Goal: Information Seeking & Learning: Learn about a topic

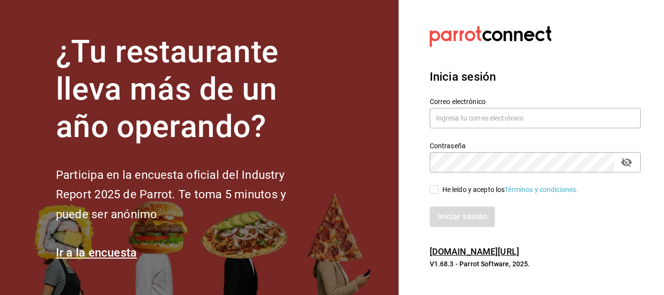
click at [435, 187] on input "He leído y acepto los Términos y condiciones." at bounding box center [434, 189] width 9 height 9
checkbox input "true"
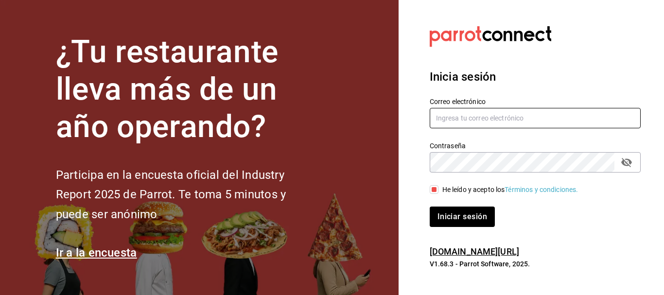
click at [443, 121] on input "text" at bounding box center [535, 118] width 211 height 20
type input "israel.obregon@lapitzota.com"
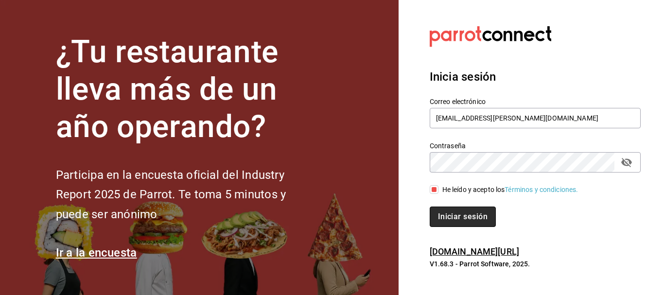
click at [463, 216] on button "Iniciar sesión" at bounding box center [463, 217] width 66 height 20
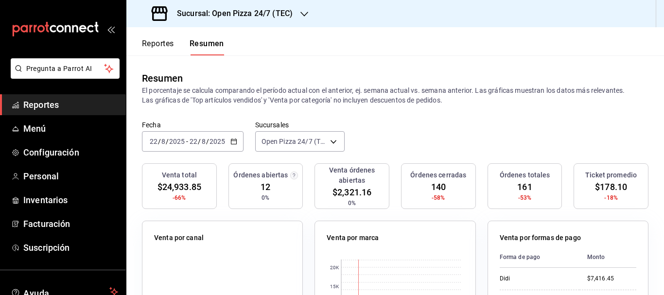
click at [160, 48] on button "Reportes" at bounding box center [158, 47] width 32 height 17
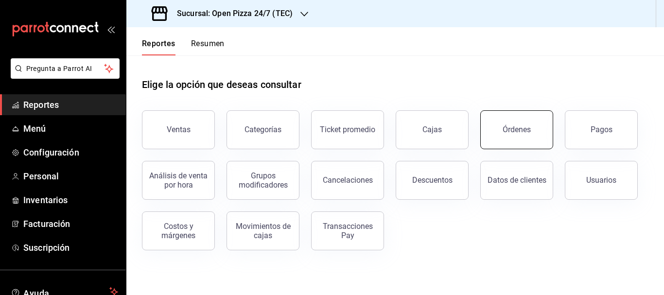
click at [513, 138] on button "Órdenes" at bounding box center [516, 129] width 73 height 39
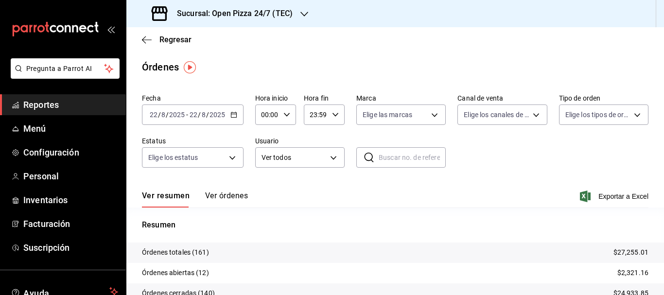
click at [157, 111] on input "22" at bounding box center [153, 115] width 9 height 8
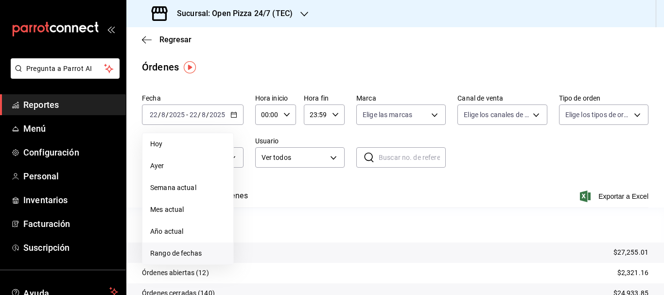
click at [190, 257] on span "Rango de fechas" at bounding box center [187, 253] width 75 height 10
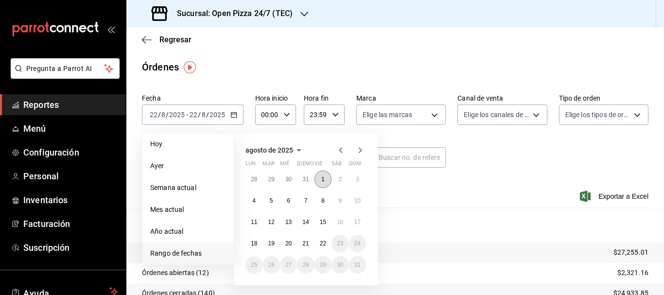
click at [325, 176] on button "1" at bounding box center [323, 180] width 17 height 18
click at [322, 244] on abbr "22" at bounding box center [323, 243] width 6 height 7
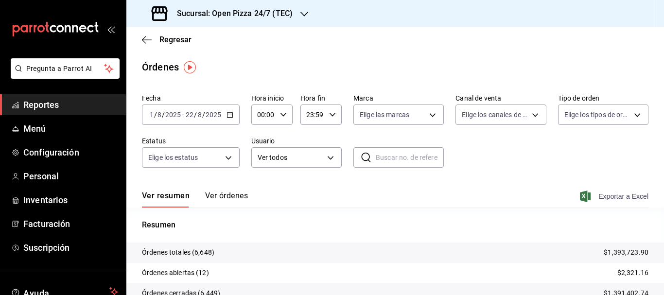
click at [599, 197] on span "Exportar a Excel" at bounding box center [615, 197] width 67 height 12
click at [282, 12] on h3 "Sucursal: Open Pizza 24/7 (TEC)" at bounding box center [230, 14] width 123 height 12
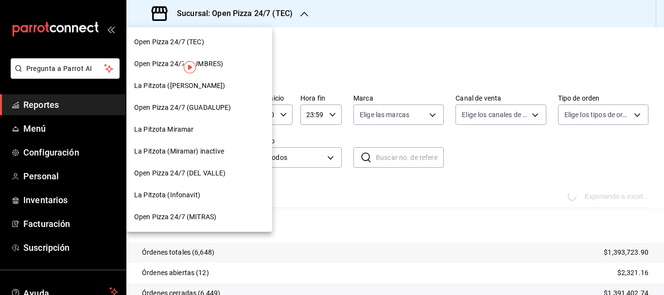
click at [185, 83] on span "La Pitzota ([PERSON_NAME])" at bounding box center [179, 86] width 91 height 10
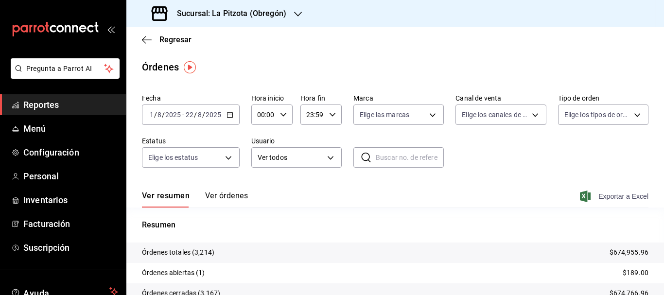
click at [612, 201] on span "Exportar a Excel" at bounding box center [615, 197] width 67 height 12
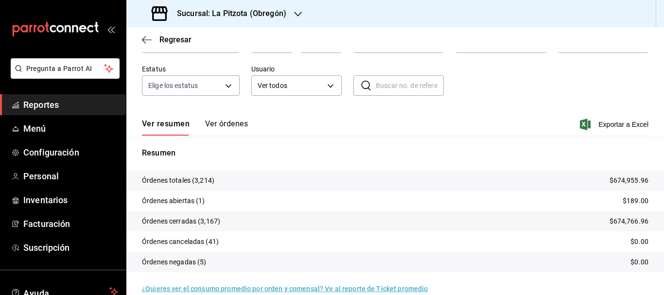
scroll to position [87, 0]
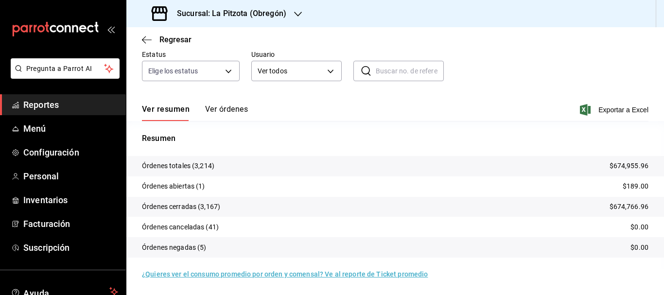
click at [221, 108] on button "Ver órdenes" at bounding box center [226, 113] width 43 height 17
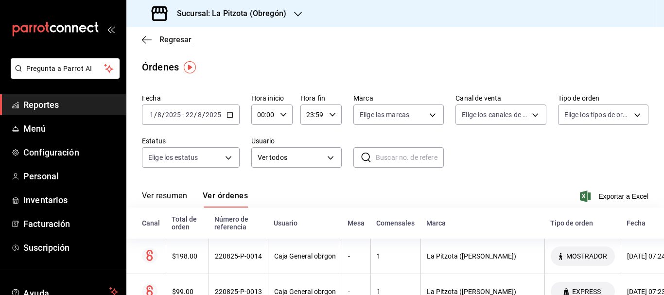
click at [171, 40] on span "Regresar" at bounding box center [175, 39] width 32 height 9
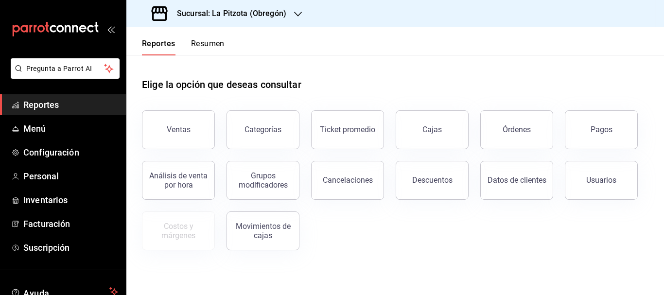
click at [192, 41] on button "Resumen" at bounding box center [208, 47] width 34 height 17
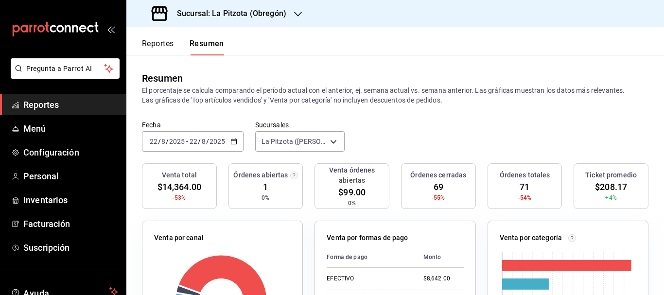
click at [275, 15] on h3 "Sucursal: La Pitzota (Obregón)" at bounding box center [227, 14] width 117 height 12
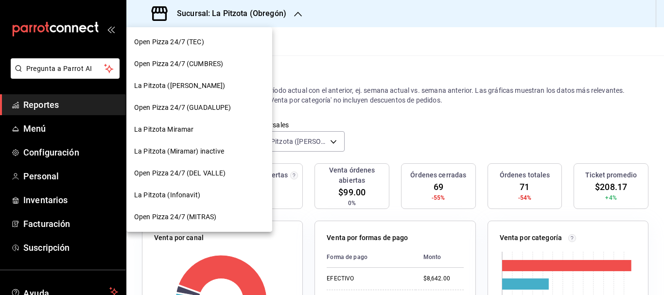
click at [173, 196] on span "La Pitzota (Infonavit)" at bounding box center [167, 195] width 66 height 10
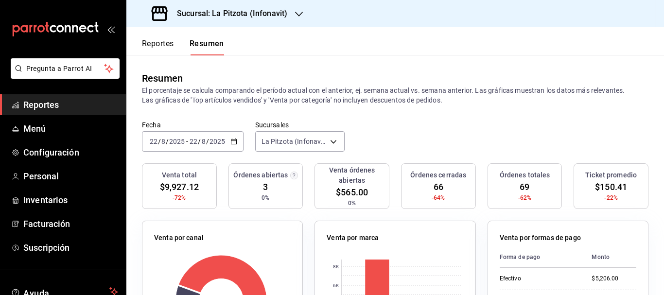
click at [244, 11] on h3 "Sucursal: La Pitzota (Infonavit)" at bounding box center [228, 14] width 118 height 12
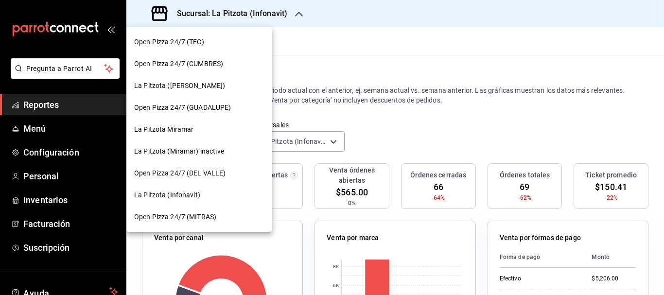
click at [165, 86] on span "La Pitzota ([PERSON_NAME])" at bounding box center [179, 86] width 91 height 10
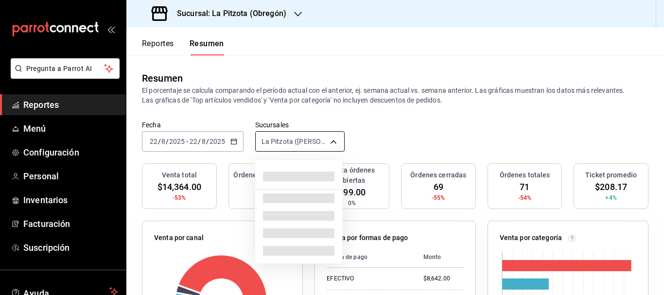
click at [290, 147] on body "Pregunta a Parrot AI Reportes Menú Configuración Personal Inventarios Facturaci…" at bounding box center [332, 147] width 664 height 295
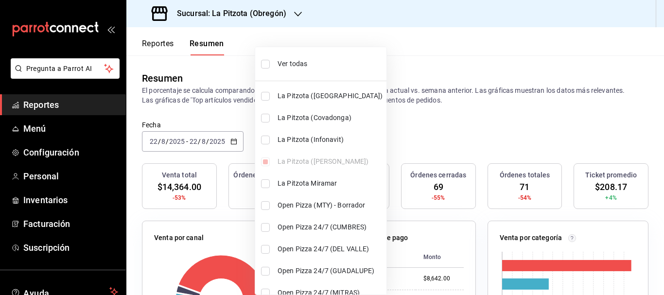
click at [287, 136] on span "La Pitzota (Infonavit)" at bounding box center [330, 140] width 105 height 10
type input "[object Object],[object Object]"
checkbox input "true"
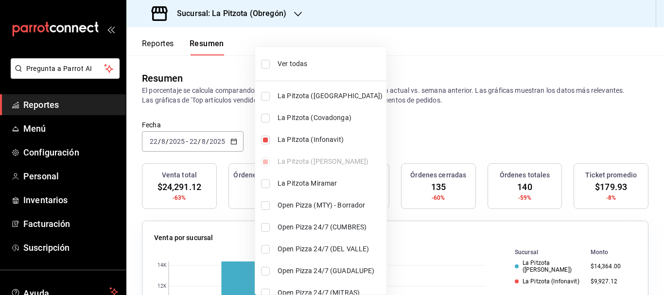
click at [287, 136] on span "La Pitzota (Infonavit)" at bounding box center [330, 140] width 105 height 10
type input "[object Object]"
checkbox input "false"
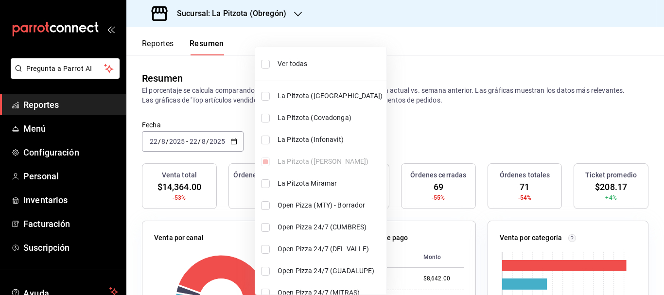
click at [427, 116] on div at bounding box center [332, 147] width 664 height 295
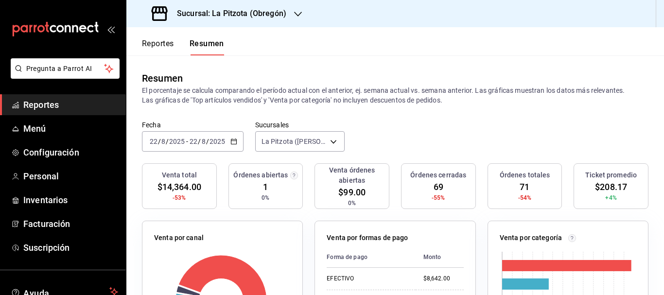
click at [152, 143] on input "22" at bounding box center [153, 142] width 9 height 8
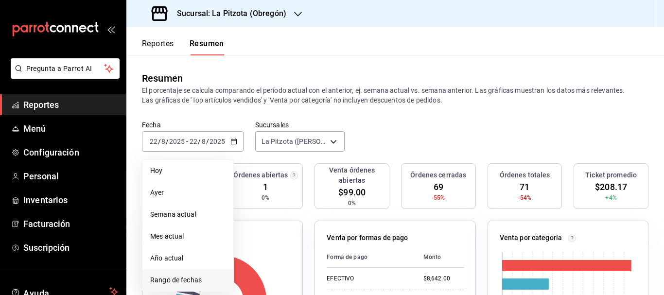
click at [182, 277] on span "Rango de fechas" at bounding box center [187, 280] width 75 height 10
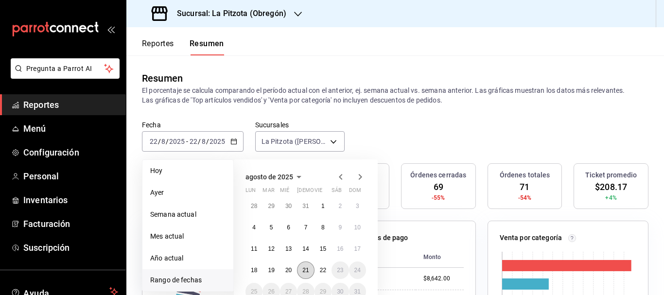
click at [303, 270] on abbr "21" at bounding box center [305, 270] width 6 height 7
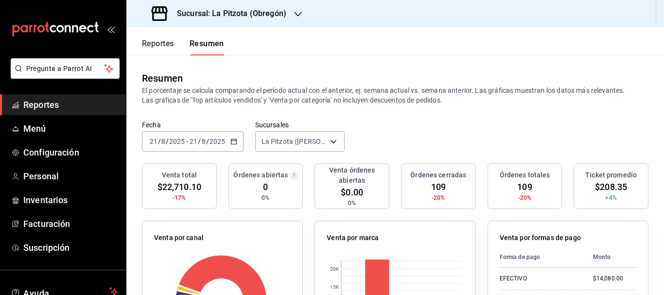
click at [265, 10] on h3 "Sucursal: La Pitzota (Obregón)" at bounding box center [227, 14] width 117 height 12
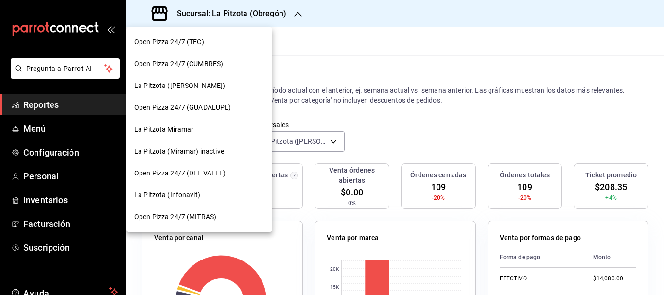
click at [181, 188] on div "La Pitzota (Infonavit)" at bounding box center [199, 195] width 146 height 22
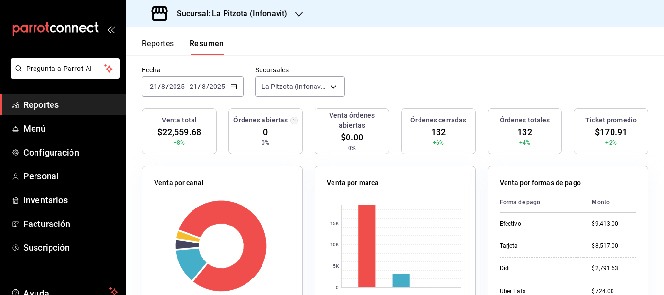
scroll to position [14, 0]
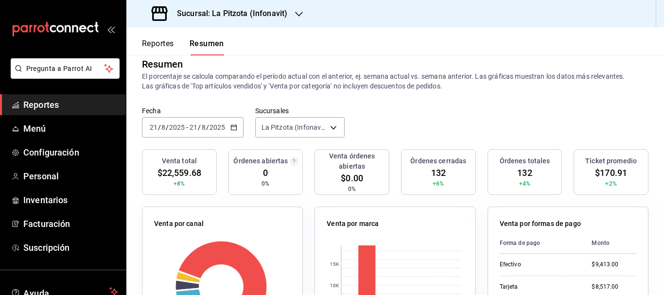
click at [268, 15] on h3 "Sucursal: La Pitzota (Infonavit)" at bounding box center [228, 14] width 118 height 12
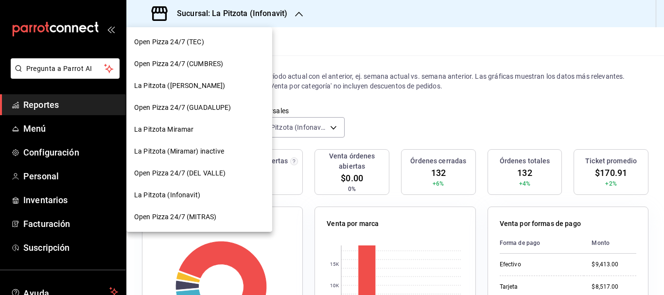
click at [187, 80] on div "La Pitzota ([PERSON_NAME])" at bounding box center [199, 86] width 146 height 22
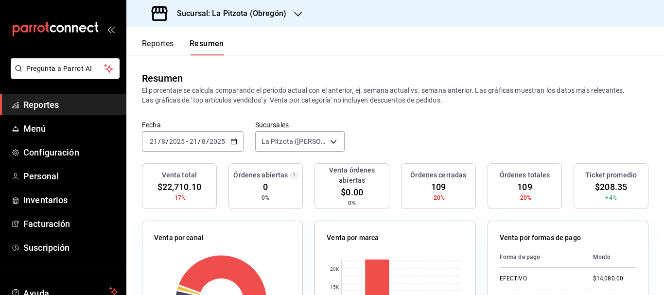
click at [256, 14] on h3 "Sucursal: La Pitzota (Obregón)" at bounding box center [227, 14] width 117 height 12
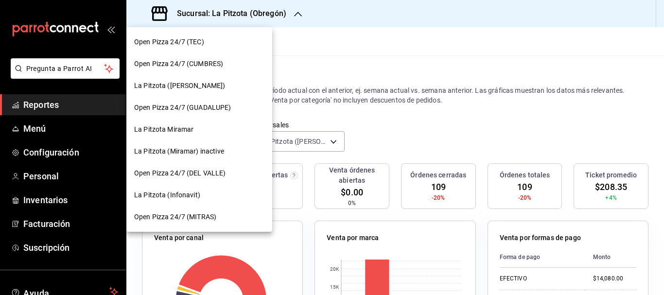
click at [179, 200] on div "La Pitzota (Infonavit)" at bounding box center [199, 195] width 146 height 22
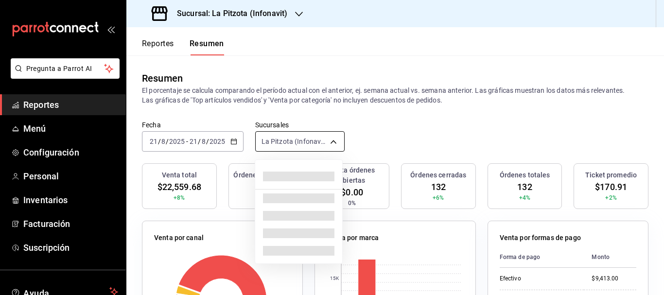
click at [306, 148] on body "Pregunta a Parrot AI Reportes Menú Configuración Personal Inventarios Facturaci…" at bounding box center [332, 147] width 664 height 295
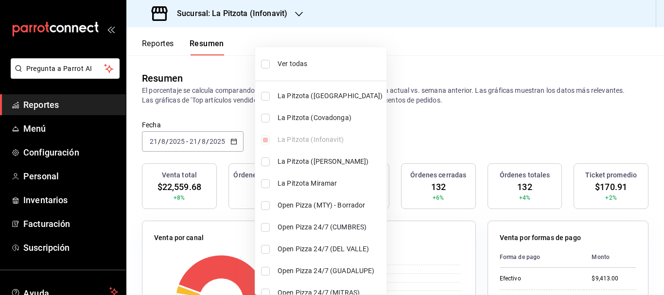
click at [278, 139] on div "Ver todas La Pitzota (Av [GEOGRAPHIC_DATA]) La Pitzota ([GEOGRAPHIC_DATA]) [GEO…" at bounding box center [320, 188] width 131 height 275
click at [150, 140] on div at bounding box center [332, 147] width 664 height 295
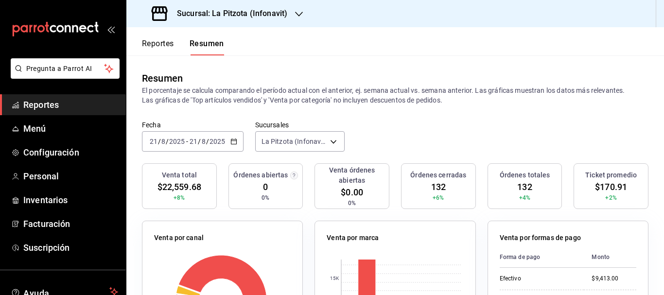
click at [150, 140] on input "21" at bounding box center [153, 142] width 9 height 8
click at [421, 153] on div "Fecha [DATE] [DATE] - [DATE] [DATE] Sucursales [GEOGRAPHIC_DATA] (Infonavit) [o…" at bounding box center [395, 142] width 538 height 43
click at [155, 138] on input "21" at bounding box center [153, 142] width 9 height 8
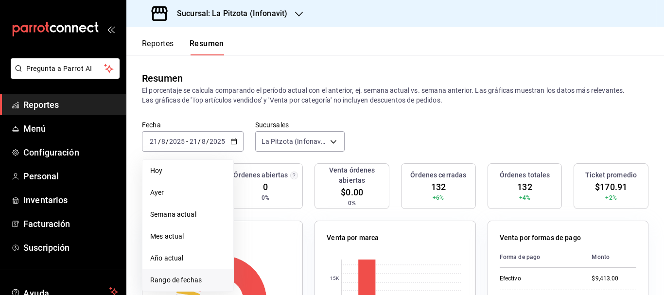
click at [183, 286] on li "Rango de fechas" at bounding box center [187, 280] width 91 height 22
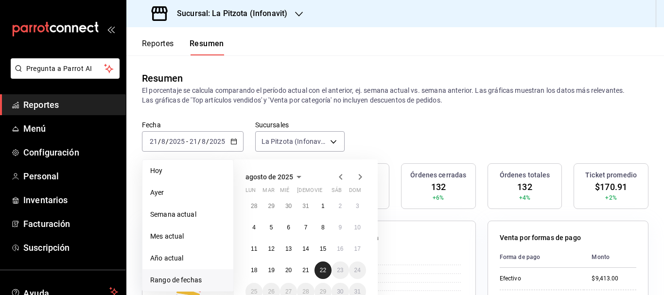
click at [321, 275] on button "22" at bounding box center [323, 271] width 17 height 18
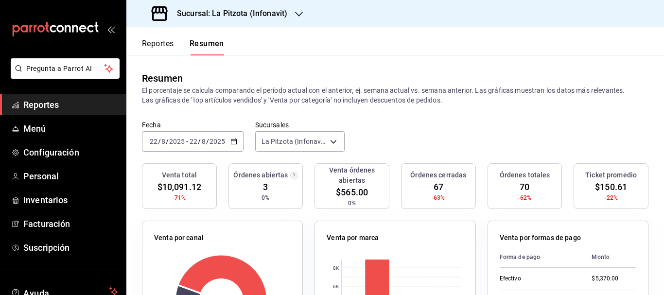
click at [220, 11] on h3 "Sucursal: La Pitzota (Infonavit)" at bounding box center [228, 14] width 118 height 12
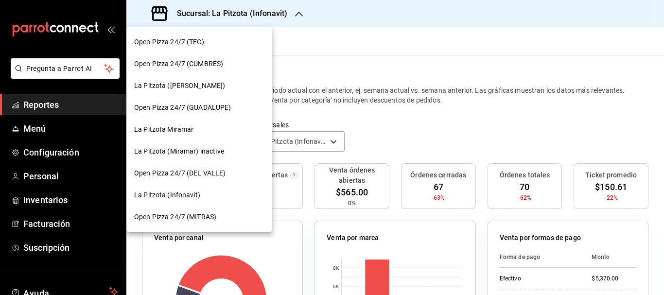
click at [187, 85] on span "La Pitzota ([PERSON_NAME])" at bounding box center [179, 86] width 91 height 10
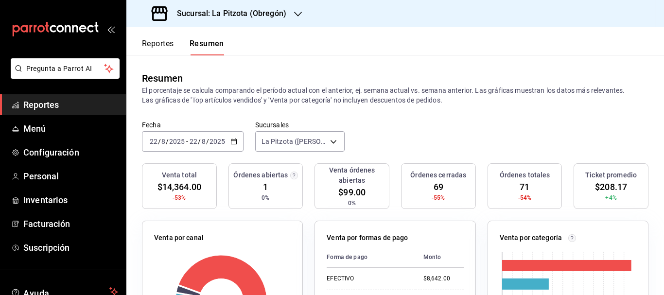
click at [159, 50] on button "Reportes" at bounding box center [158, 47] width 32 height 17
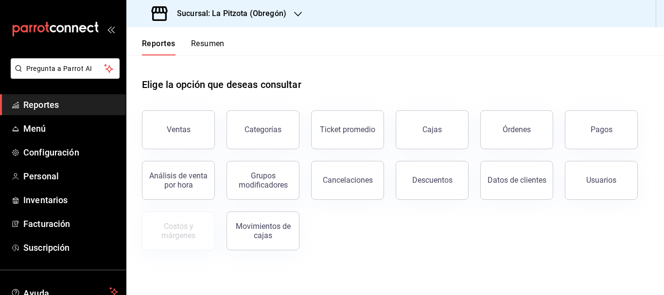
click at [206, 43] on button "Resumen" at bounding box center [208, 47] width 34 height 17
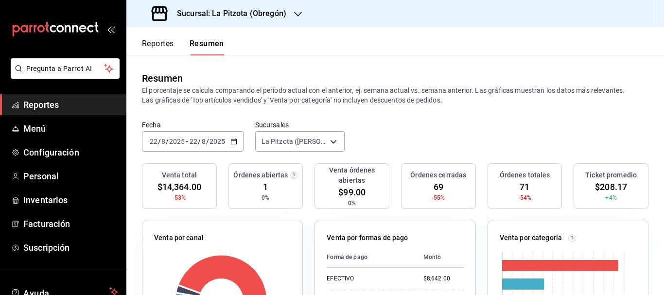
click at [157, 142] on input "22" at bounding box center [153, 142] width 9 height 8
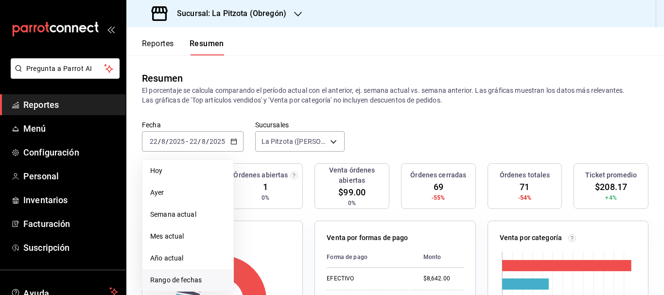
click at [185, 282] on span "Rango de fechas" at bounding box center [187, 280] width 75 height 10
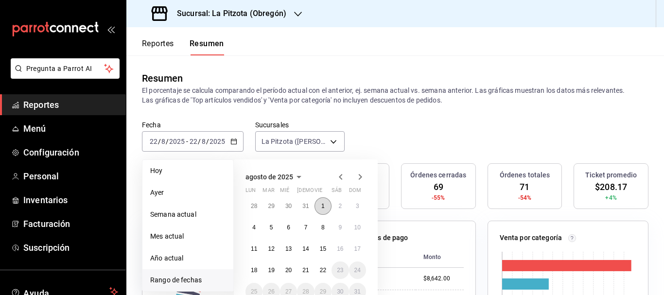
click at [320, 204] on button "1" at bounding box center [323, 206] width 17 height 18
click at [324, 264] on button "22" at bounding box center [323, 271] width 17 height 18
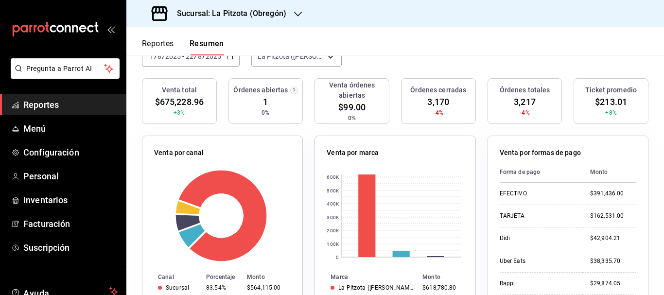
scroll to position [79, 0]
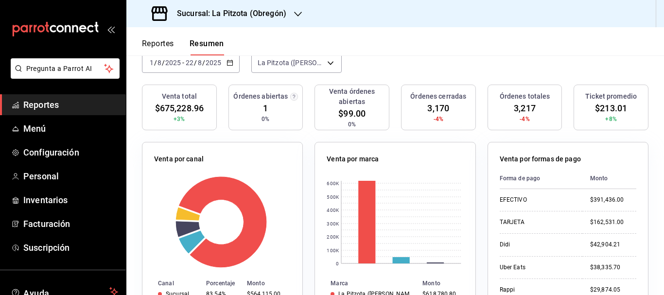
click at [149, 64] on div "[DATE] [DATE]" at bounding box center [165, 63] width 34 height 8
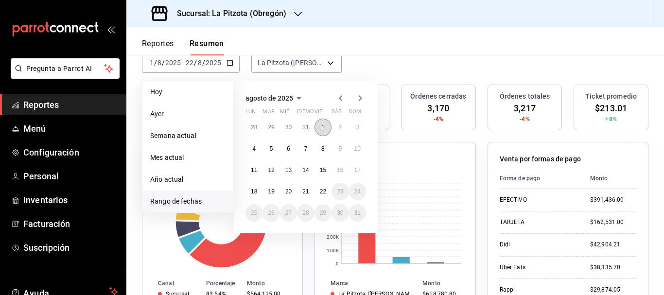
click at [321, 123] on button "1" at bounding box center [323, 128] width 17 height 18
click at [310, 196] on button "21" at bounding box center [305, 192] width 17 height 18
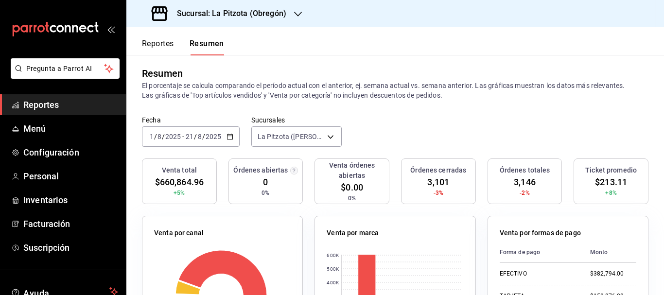
scroll to position [0, 0]
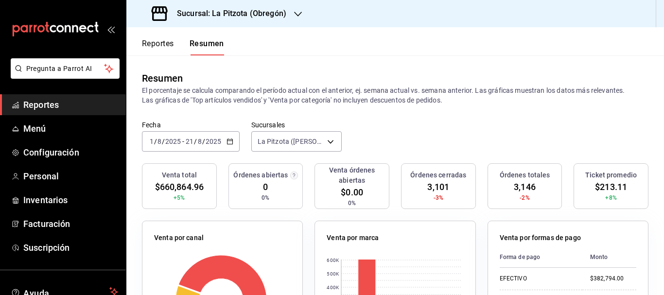
click at [227, 145] on icon "button" at bounding box center [230, 141] width 7 height 7
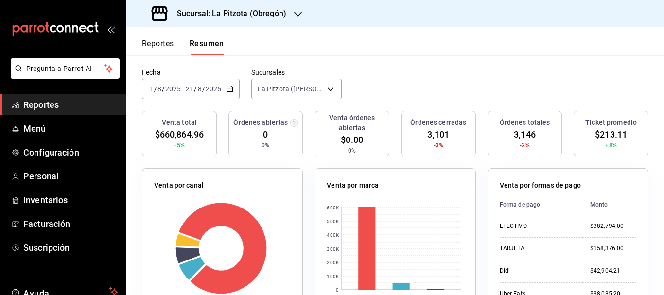
scroll to position [56, 0]
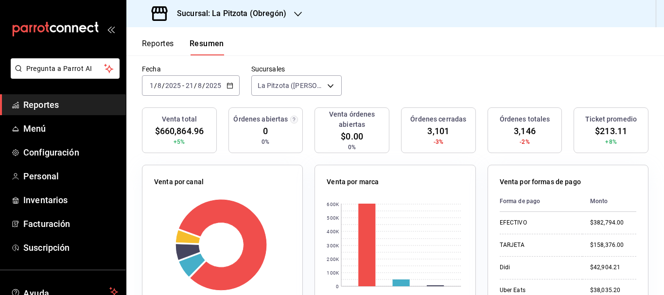
click at [232, 81] on div "[DATE] [DATE] - [DATE] [DATE]" at bounding box center [191, 85] width 98 height 20
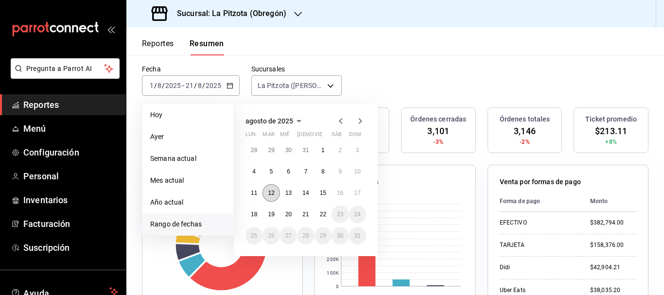
click at [269, 190] on abbr "12" at bounding box center [271, 193] width 6 height 7
click at [273, 194] on abbr "12" at bounding box center [271, 193] width 6 height 7
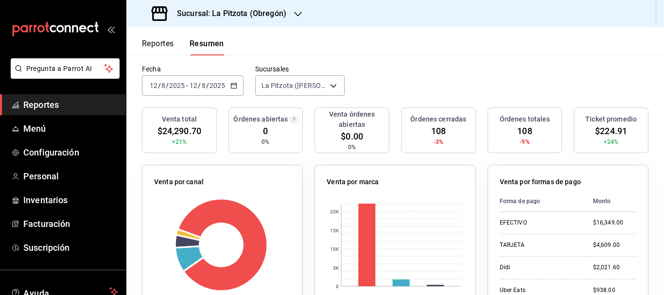
click at [154, 86] on input "12" at bounding box center [153, 86] width 9 height 8
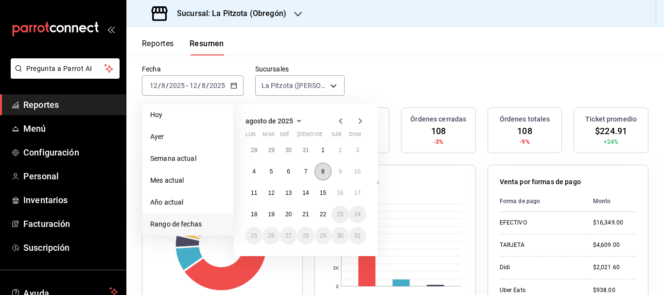
click at [322, 173] on abbr "8" at bounding box center [322, 171] width 3 height 7
click at [356, 196] on abbr "17" at bounding box center [357, 193] width 6 height 7
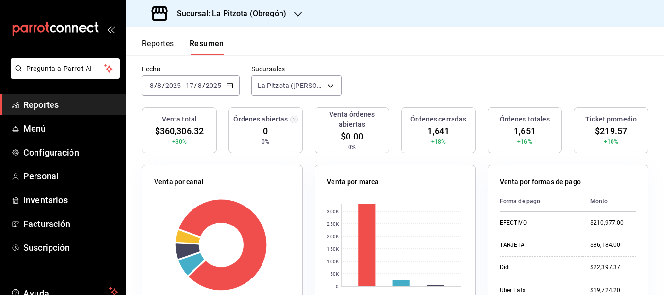
click at [166, 40] on button "Reportes" at bounding box center [158, 47] width 32 height 17
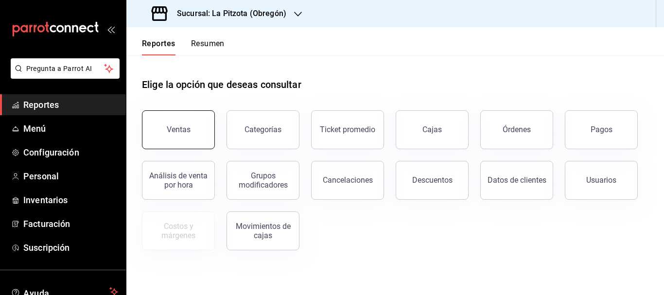
click at [192, 124] on button "Ventas" at bounding box center [178, 129] width 73 height 39
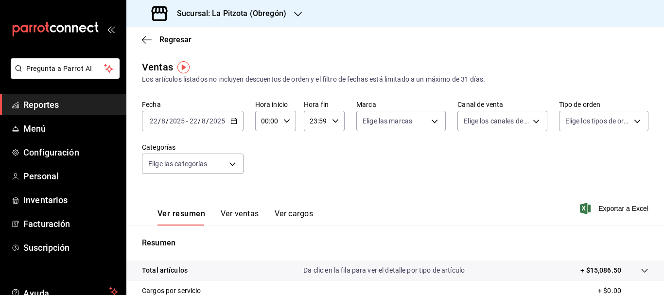
click at [158, 124] on span "/" at bounding box center [159, 121] width 3 height 8
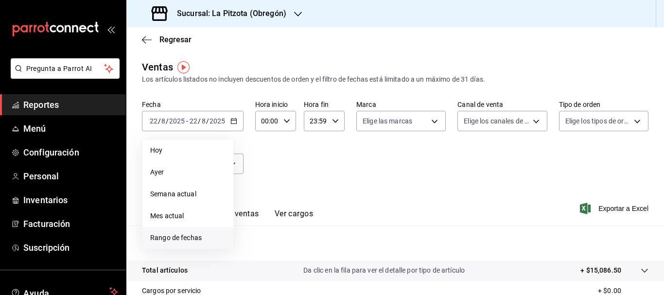
click at [191, 231] on li "Rango de fechas" at bounding box center [187, 238] width 91 height 22
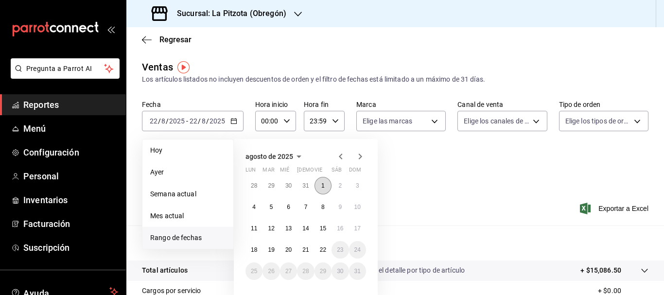
click at [323, 190] on button "1" at bounding box center [323, 186] width 17 height 18
click at [306, 251] on abbr "21" at bounding box center [305, 250] width 6 height 7
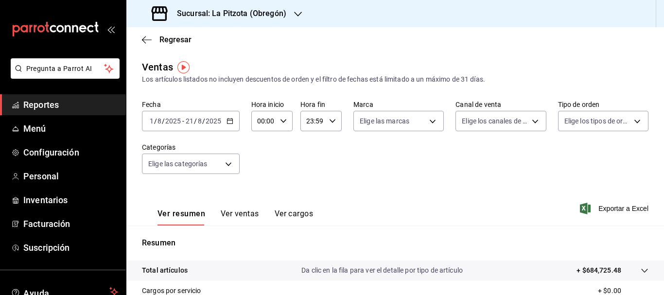
click at [245, 211] on button "Ver ventas" at bounding box center [240, 217] width 38 height 17
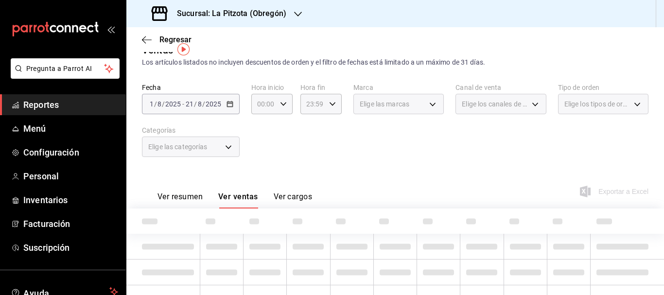
scroll to position [22, 0]
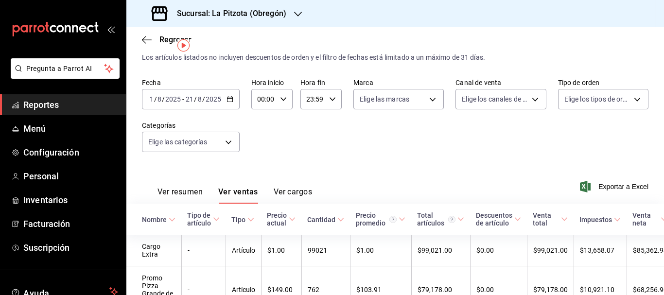
click at [151, 102] on input "1" at bounding box center [151, 99] width 5 height 8
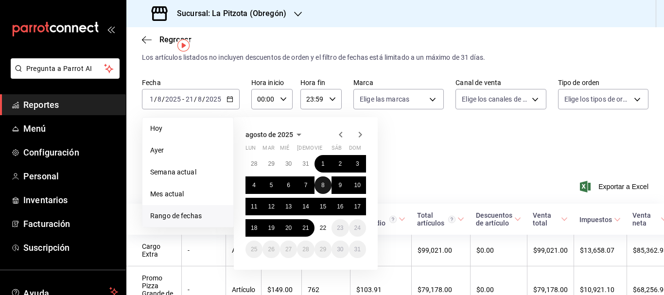
click at [324, 188] on abbr "8" at bounding box center [322, 185] width 3 height 7
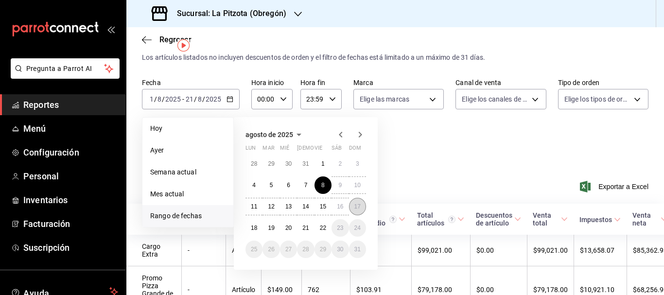
click at [355, 203] on button "17" at bounding box center [357, 207] width 17 height 18
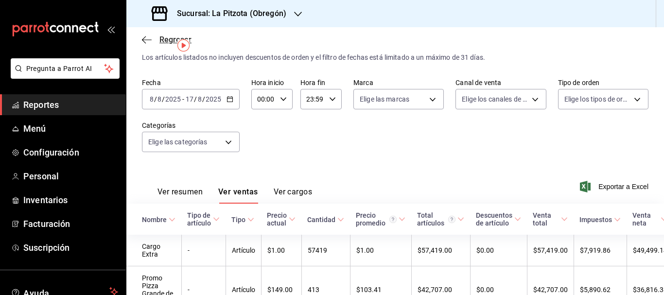
click at [162, 44] on span "Regresar" at bounding box center [175, 39] width 32 height 9
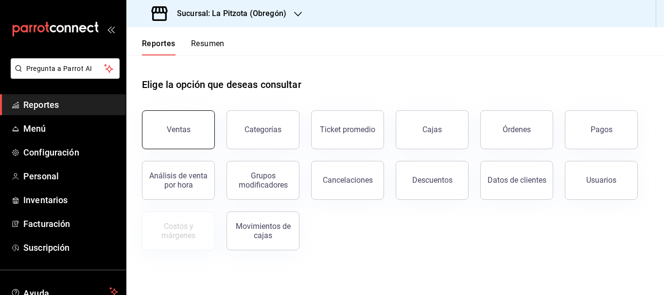
click at [195, 121] on button "Ventas" at bounding box center [178, 129] width 73 height 39
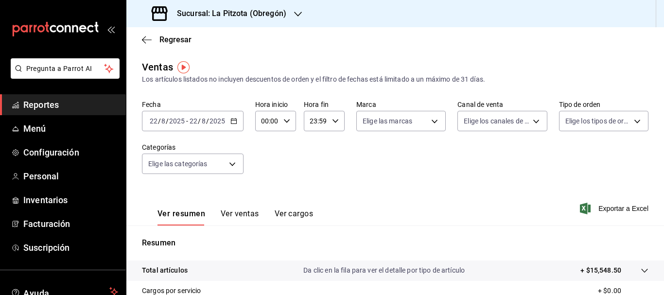
click at [152, 120] on input "22" at bounding box center [153, 121] width 9 height 8
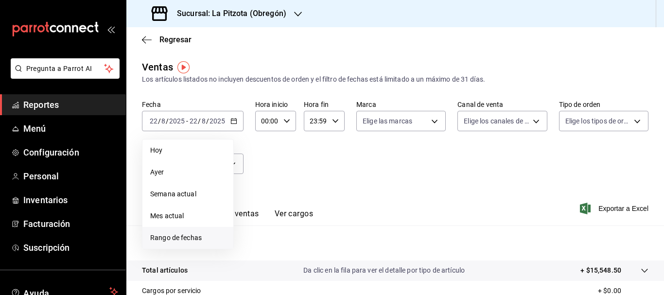
click at [182, 239] on span "Rango de fechas" at bounding box center [187, 238] width 75 height 10
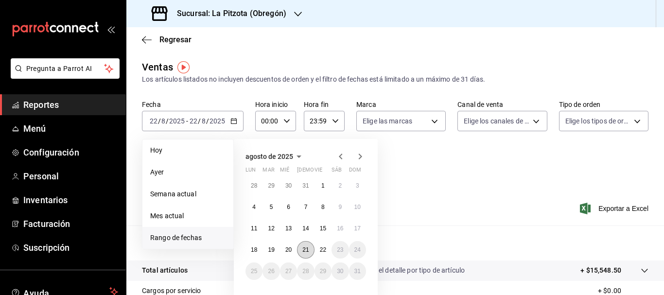
click at [300, 248] on button "21" at bounding box center [305, 250] width 17 height 18
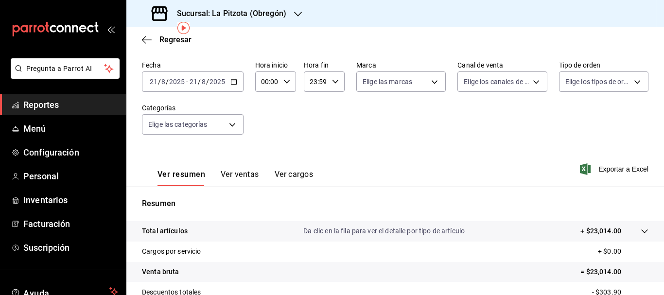
scroll to position [38, 0]
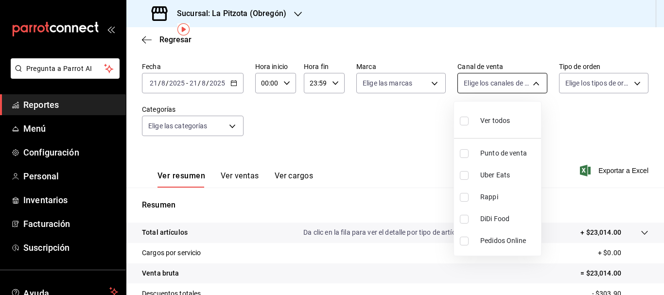
click at [478, 88] on body "Pregunta a Parrot AI Reportes Menú Configuración Personal Inventarios Facturaci…" at bounding box center [332, 147] width 664 height 295
click at [464, 202] on li "Rappi" at bounding box center [497, 197] width 87 height 22
type input "RAPPI"
checkbox input "true"
click at [418, 75] on div at bounding box center [332, 147] width 664 height 295
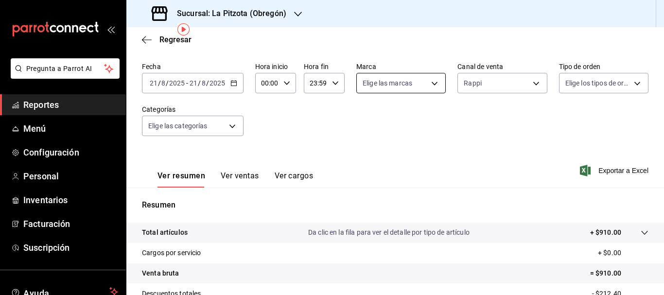
click at [394, 87] on body "Pregunta a Parrot AI Reportes Menú Configuración Personal Inventarios Facturaci…" at bounding box center [332, 147] width 664 height 295
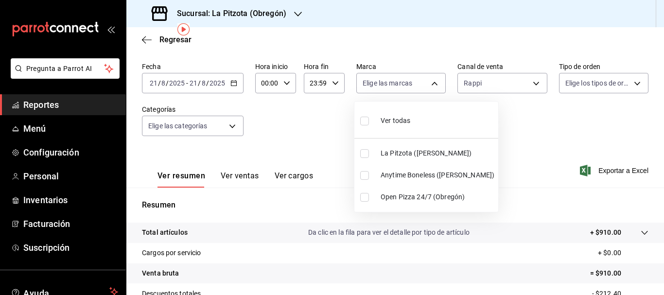
click at [361, 179] on input "checkbox" at bounding box center [364, 175] width 9 height 9
checkbox input "true"
type input "d0b15645-4641-49bc-8be3-6a792ed6583e"
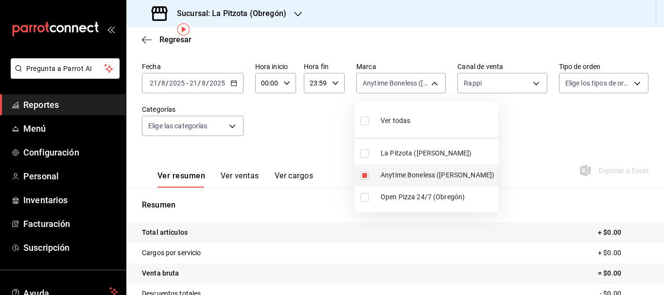
click at [368, 175] on input "checkbox" at bounding box center [364, 175] width 9 height 9
checkbox input "false"
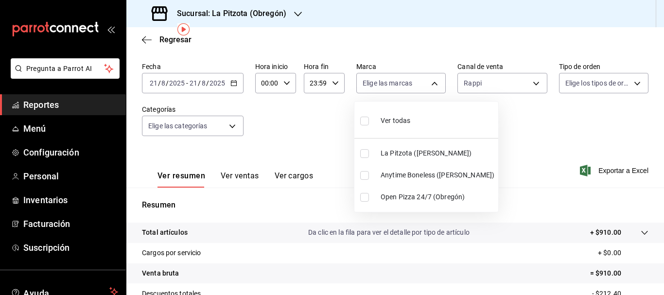
click at [368, 175] on input "checkbox" at bounding box center [364, 175] width 9 height 9
checkbox input "true"
type input "d0b15645-4641-49bc-8be3-6a792ed6583e"
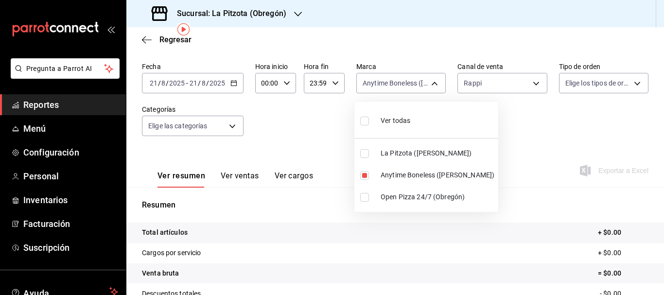
click at [511, 91] on div at bounding box center [332, 147] width 664 height 295
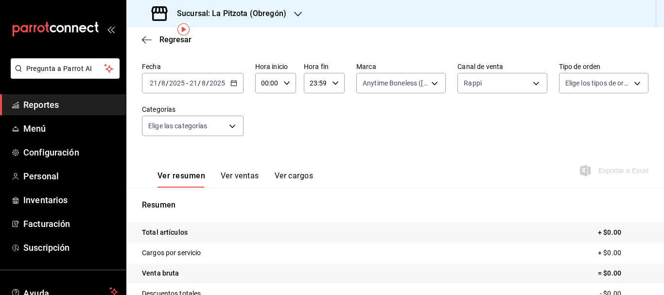
click at [507, 82] on body "Pregunta a Parrot AI Reportes Menú Configuración Personal Inventarios Facturaci…" at bounding box center [332, 147] width 664 height 295
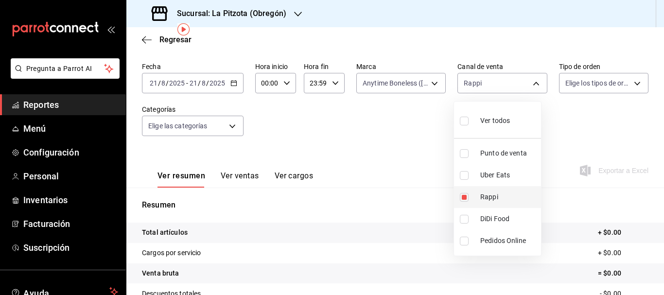
click at [463, 191] on li "Rappi" at bounding box center [497, 197] width 87 height 22
checkbox input "false"
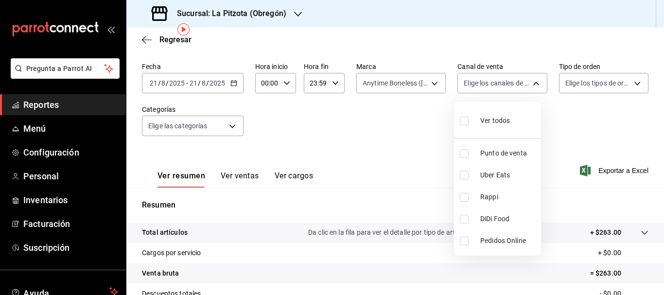
click at [458, 218] on li "DiDi Food" at bounding box center [497, 219] width 87 height 22
type input "DIDI_FOOD"
click at [464, 219] on input "checkbox" at bounding box center [464, 219] width 9 height 9
checkbox input "false"
click at [465, 174] on input "checkbox" at bounding box center [464, 175] width 9 height 9
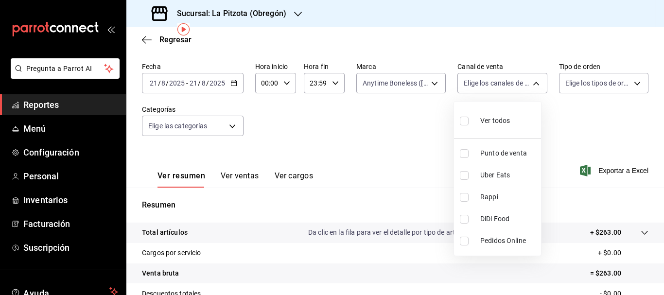
checkbox input "true"
type input "UBER_EATS"
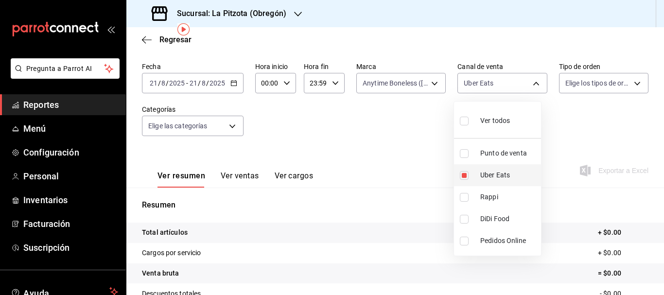
click at [465, 174] on input "checkbox" at bounding box center [464, 175] width 9 height 9
checkbox input "false"
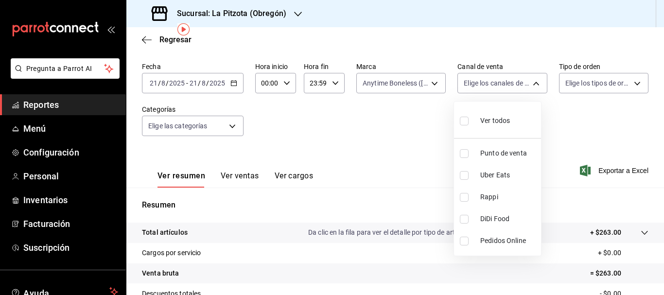
click at [417, 82] on div at bounding box center [332, 147] width 664 height 295
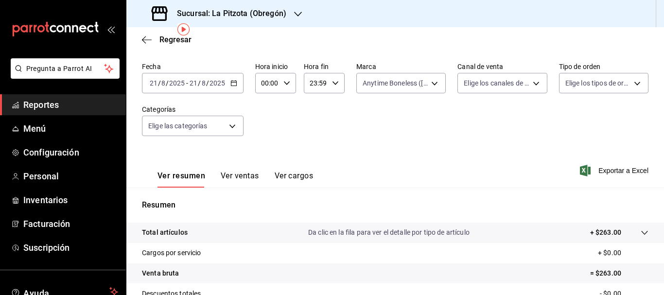
click at [417, 82] on div "Ver todos Punto de venta Uber Eats Rappi DiDi Food Pedidos Online" at bounding box center [332, 147] width 664 height 295
click at [378, 88] on body "Pregunta a Parrot AI Reportes Menú Configuración Personal Inventarios Facturaci…" at bounding box center [332, 147] width 664 height 295
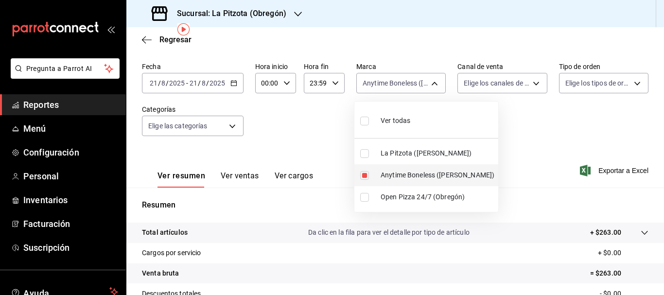
click at [366, 173] on input "checkbox" at bounding box center [364, 175] width 9 height 9
checkbox input "false"
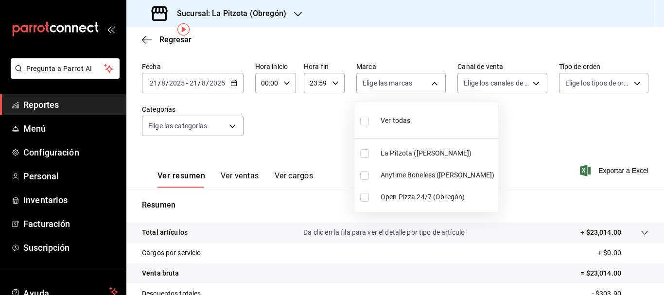
click at [363, 198] on input "checkbox" at bounding box center [364, 197] width 9 height 9
checkbox input "true"
type input "8f97d9a1-f00b-4323-96e2-15f6e5ebb1cd"
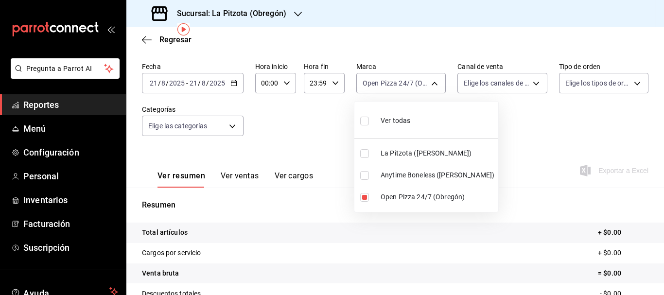
click at [525, 131] on div at bounding box center [332, 147] width 664 height 295
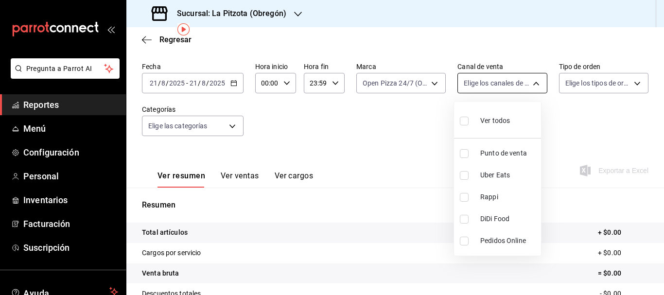
click at [479, 74] on body "Pregunta a Parrot AI Reportes Menú Configuración Personal Inventarios Facturaci…" at bounding box center [332, 147] width 664 height 295
click at [461, 177] on input "checkbox" at bounding box center [464, 175] width 9 height 9
checkbox input "true"
type input "UBER_EATS"
click at [462, 194] on input "checkbox" at bounding box center [464, 197] width 9 height 9
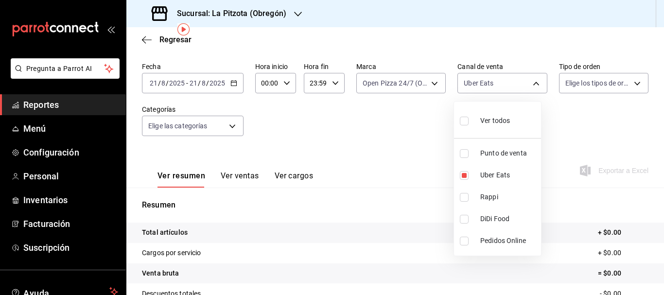
checkbox input "true"
type input "UBER_EATS,RAPPI"
click at [463, 218] on input "checkbox" at bounding box center [464, 219] width 9 height 9
checkbox input "true"
type input "UBER_EATS,RAPPI,DIDI_FOOD"
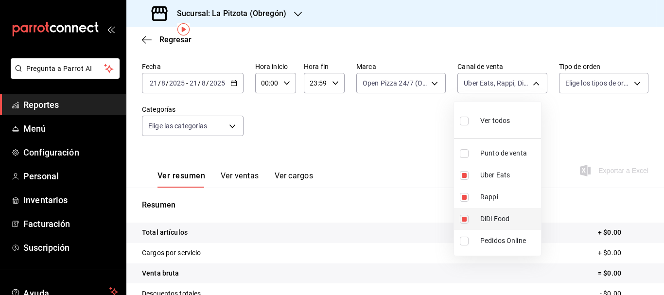
click at [463, 218] on input "checkbox" at bounding box center [464, 219] width 9 height 9
checkbox input "false"
type input "UBER_EATS,RAPPI"
click at [462, 199] on ul "Ver todos Punto de venta Uber Eats Rappi DiDi Food Pedidos Online" at bounding box center [497, 179] width 87 height 154
click at [465, 179] on input "checkbox" at bounding box center [464, 175] width 9 height 9
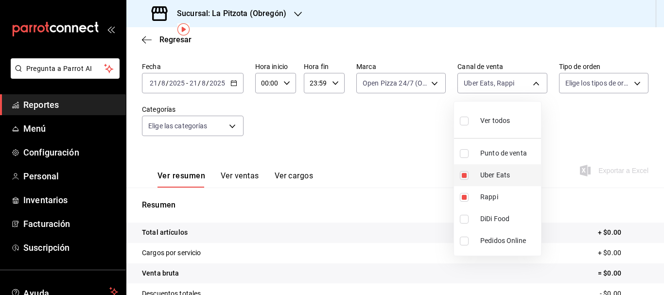
checkbox input "false"
type input "RAPPI"
click at [465, 195] on input "checkbox" at bounding box center [464, 197] width 9 height 9
checkbox input "false"
click at [377, 73] on div at bounding box center [332, 147] width 664 height 295
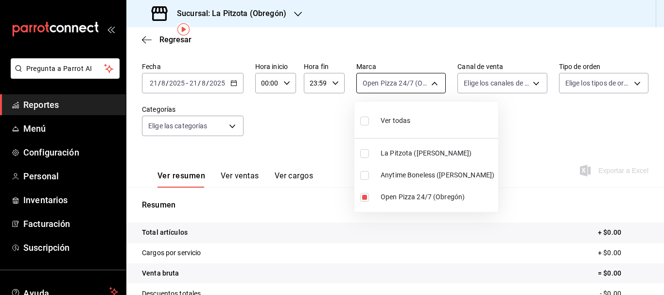
click at [368, 86] on body "Pregunta a Parrot AI Reportes Menú Configuración Personal Inventarios Facturaci…" at bounding box center [332, 147] width 664 height 295
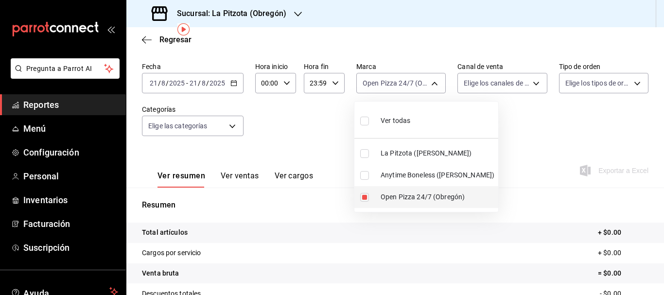
click at [362, 195] on input "checkbox" at bounding box center [364, 197] width 9 height 9
checkbox input "false"
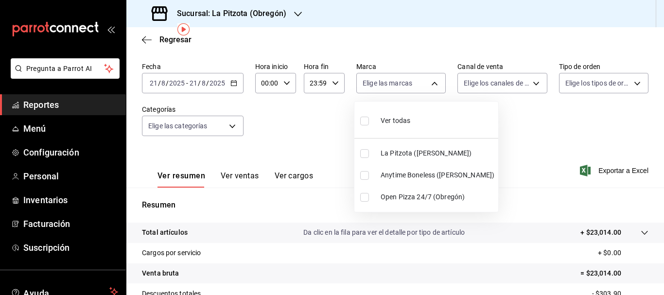
click at [364, 158] on li "La Pitzota ([PERSON_NAME])" at bounding box center [426, 153] width 144 height 22
type input "3722eccf-6cf2-48cd-b838-7de1340e0a71"
checkbox input "true"
click at [490, 134] on div at bounding box center [332, 147] width 664 height 295
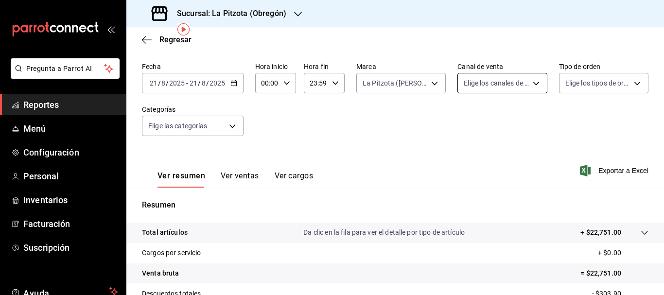
click at [463, 84] on body "Pregunta a Parrot AI Reportes Menú Configuración Personal Inventarios Facturaci…" at bounding box center [332, 147] width 664 height 295
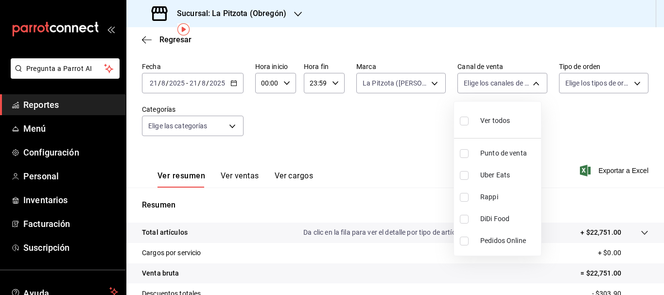
click at [461, 201] on input "checkbox" at bounding box center [464, 197] width 9 height 9
checkbox input "true"
type input "RAPPI"
click at [397, 186] on div at bounding box center [332, 147] width 664 height 295
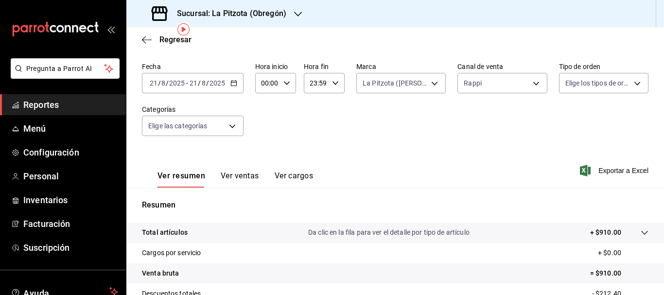
click at [248, 176] on button "Ver ventas" at bounding box center [240, 179] width 38 height 17
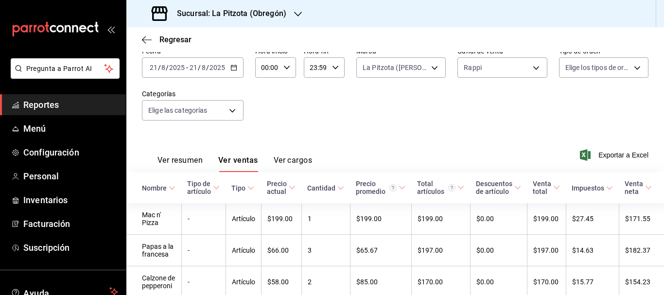
scroll to position [53, 0]
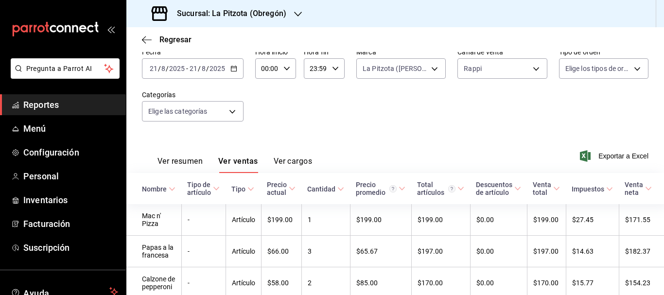
click at [194, 162] on button "Ver resumen" at bounding box center [180, 165] width 45 height 17
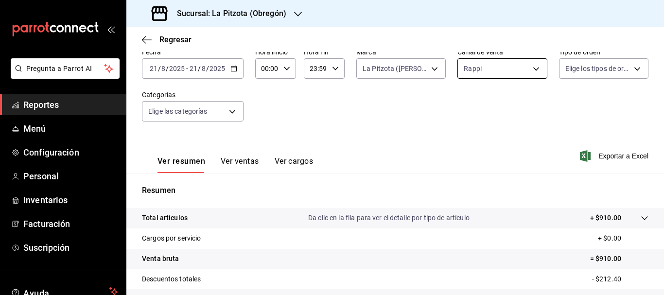
click at [477, 75] on body "Pregunta a Parrot AI Reportes Menú Configuración Personal Inventarios Facturaci…" at bounding box center [332, 147] width 664 height 295
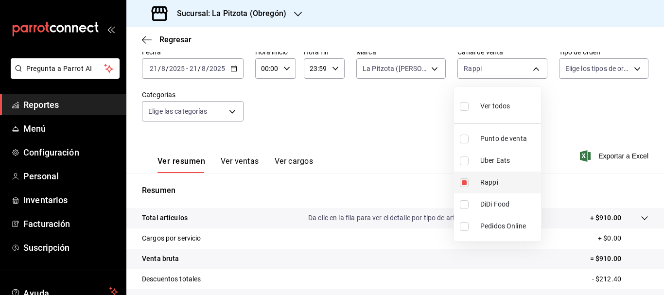
click at [466, 181] on input "checkbox" at bounding box center [464, 182] width 9 height 9
checkbox input "false"
click at [462, 164] on input "checkbox" at bounding box center [464, 161] width 9 height 9
checkbox input "true"
type input "UBER_EATS"
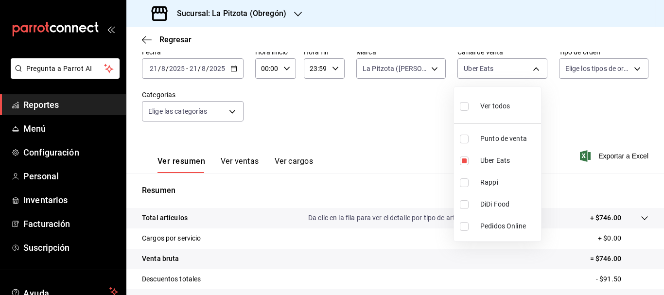
click at [362, 139] on div at bounding box center [332, 147] width 664 height 295
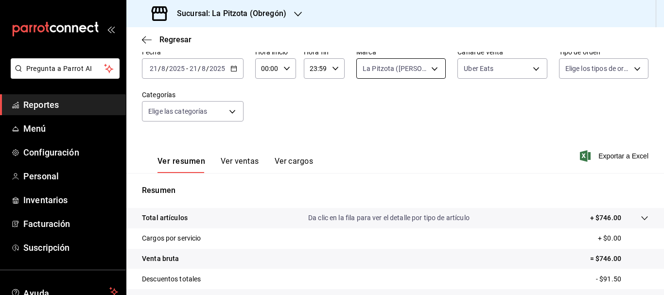
click at [414, 69] on body "Pregunta a Parrot AI Reportes Menú Configuración Personal Inventarios Facturaci…" at bounding box center [332, 147] width 664 height 295
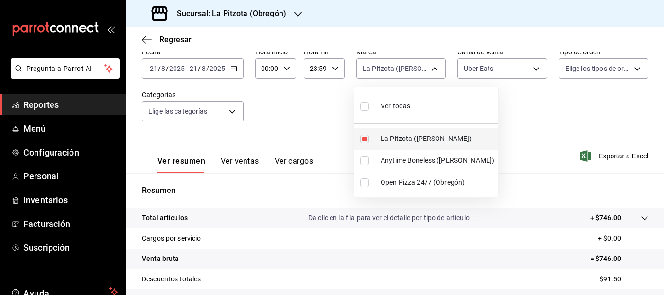
click at [362, 142] on input "checkbox" at bounding box center [364, 139] width 9 height 9
checkbox input "false"
click at [487, 64] on div at bounding box center [332, 147] width 664 height 295
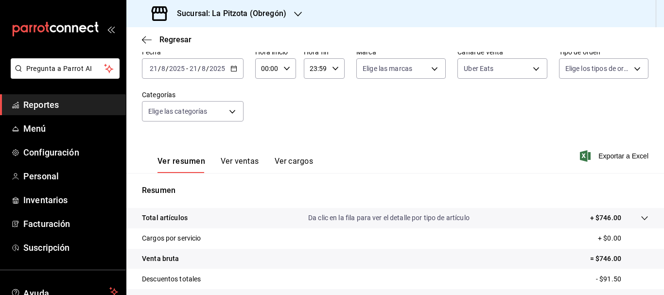
click at [487, 64] on div "Ver todas La Pitzota ([PERSON_NAME]) Anytime Boneless ([PERSON_NAME]) Open Pizz…" at bounding box center [332, 147] width 664 height 295
click at [470, 70] on body "Pregunta a Parrot AI Reportes Menú Configuración Personal Inventarios Facturaci…" at bounding box center [332, 147] width 664 height 295
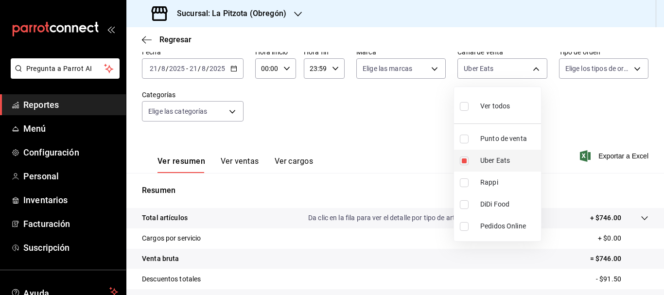
click at [465, 160] on input "checkbox" at bounding box center [464, 161] width 9 height 9
checkbox input "false"
click at [464, 141] on input "checkbox" at bounding box center [464, 139] width 9 height 9
checkbox input "true"
type input "PARROT"
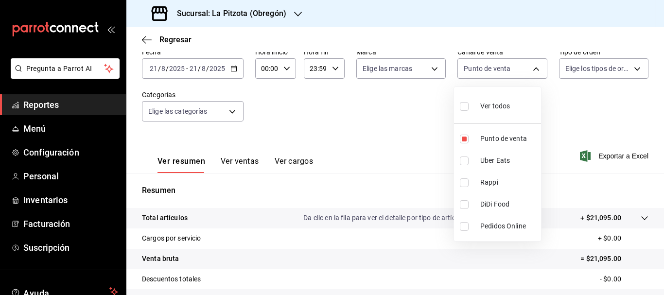
click at [363, 152] on div at bounding box center [332, 147] width 664 height 295
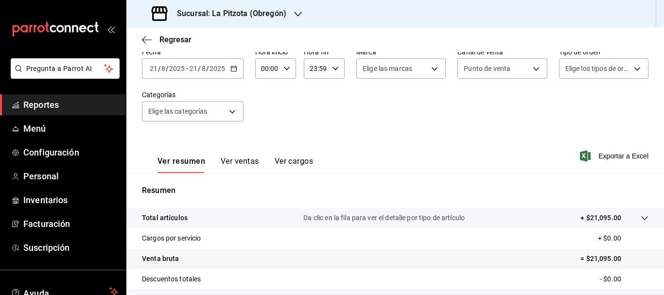
click at [226, 162] on button "Ver ventas" at bounding box center [240, 165] width 38 height 17
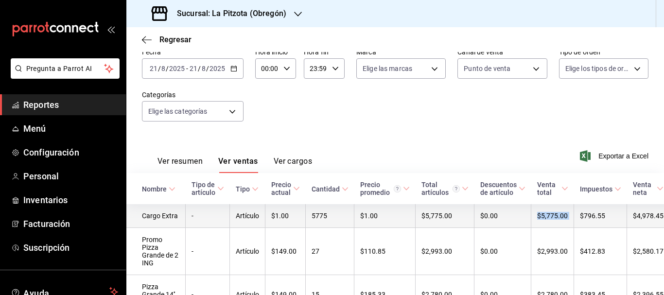
drag, startPoint x: 530, startPoint y: 217, endPoint x: 570, endPoint y: 217, distance: 40.4
click at [570, 217] on tr "Cargo Extra - Artículo $1.00 5775 $1.00 $5,775.00 $0.00 $5,775.00 $796.55 $4,97…" at bounding box center [402, 216] width 553 height 24
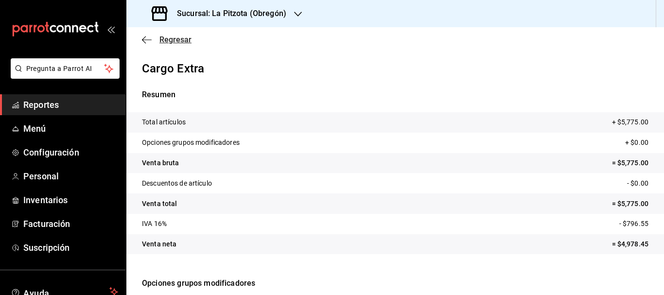
click at [185, 39] on span "Regresar" at bounding box center [175, 39] width 32 height 9
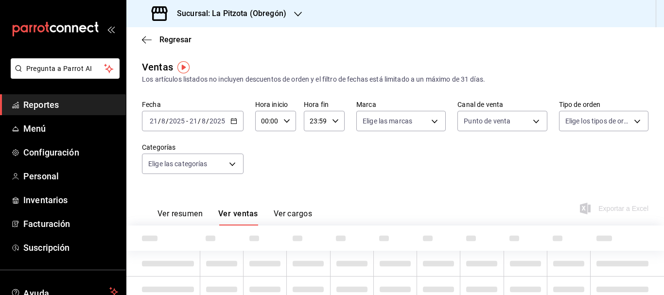
type input "PARROT"
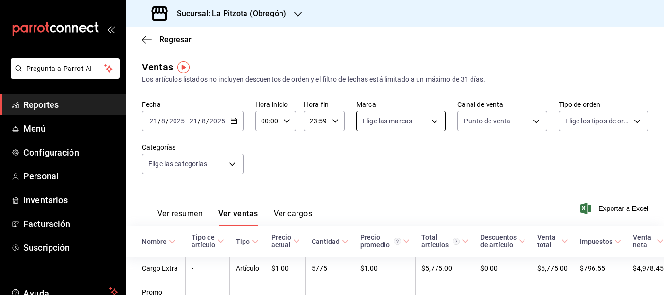
click at [424, 123] on body "Pregunta a Parrot AI Reportes Menú Configuración Personal Inventarios Facturaci…" at bounding box center [332, 147] width 664 height 295
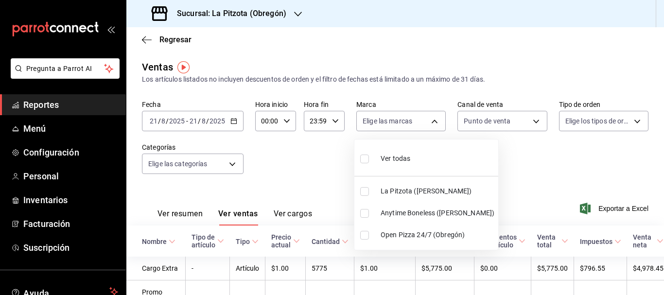
click at [423, 123] on div at bounding box center [332, 147] width 664 height 295
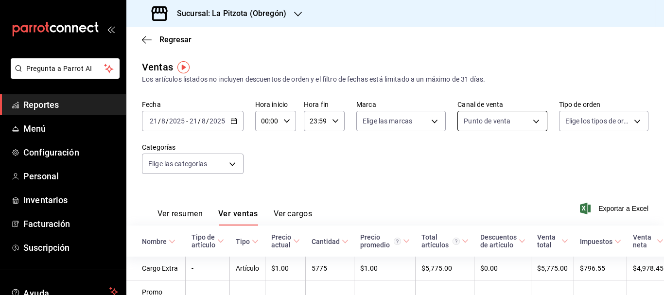
click at [478, 122] on body "Pregunta a Parrot AI Reportes Menú Configuración Personal Inventarios Facturaci…" at bounding box center [332, 147] width 664 height 295
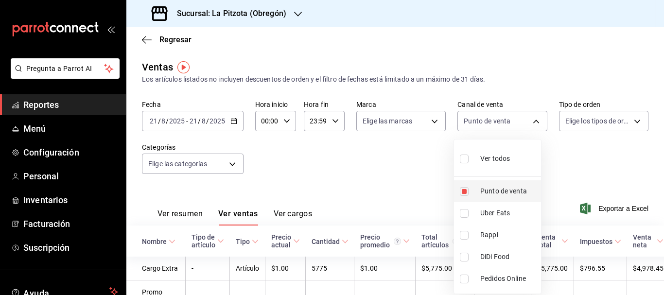
click at [465, 191] on input "checkbox" at bounding box center [464, 191] width 9 height 9
checkbox input "false"
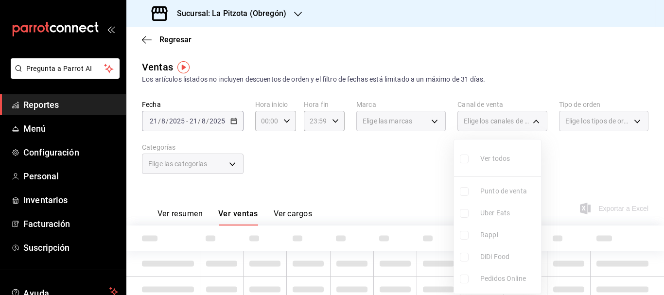
click at [465, 191] on input "checkbox" at bounding box center [464, 191] width 9 height 9
checkbox input "true"
type input "PARROT"
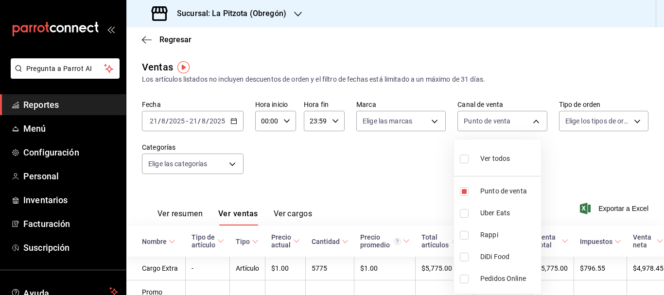
click at [302, 173] on div at bounding box center [332, 147] width 664 height 295
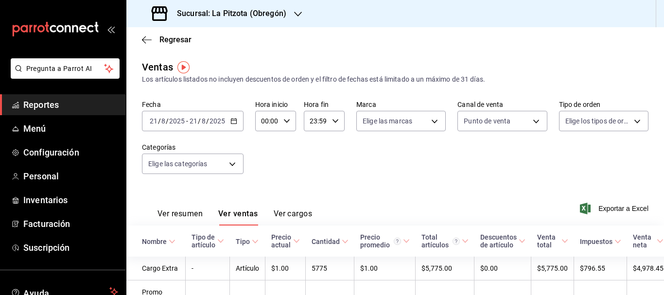
click at [177, 212] on button "Ver resumen" at bounding box center [180, 217] width 45 height 17
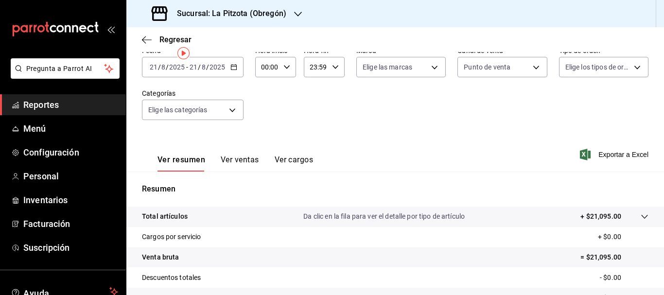
scroll to position [3, 0]
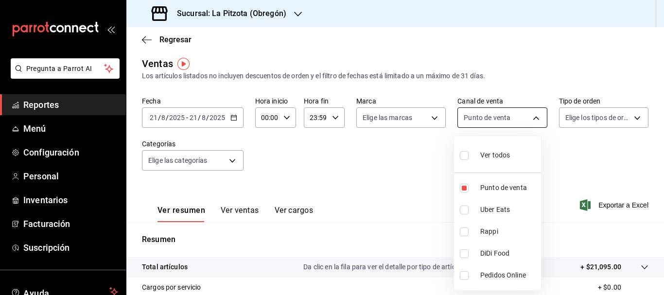
click at [507, 120] on body "Pregunta a Parrot AI Reportes Menú Configuración Personal Inventarios Facturaci…" at bounding box center [332, 147] width 664 height 295
click at [463, 159] on input "checkbox" at bounding box center [464, 155] width 9 height 9
checkbox input "true"
type input "PARROT,UBER_EATS,RAPPI,DIDI_FOOD,ONLINE"
checkbox input "true"
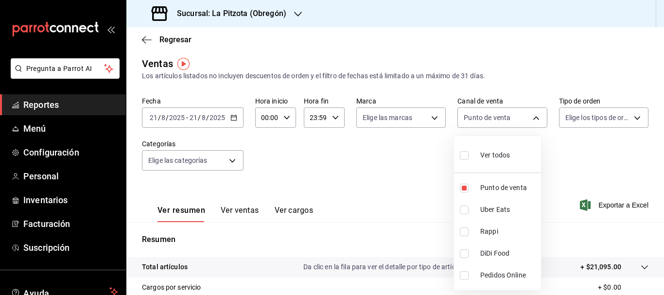
checkbox input "true"
click at [463, 159] on input "checkbox" at bounding box center [464, 155] width 9 height 9
checkbox input "false"
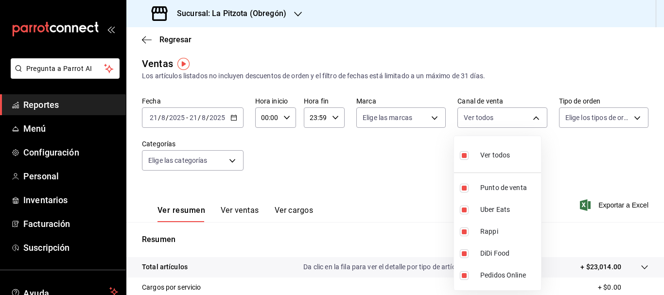
checkbox input "false"
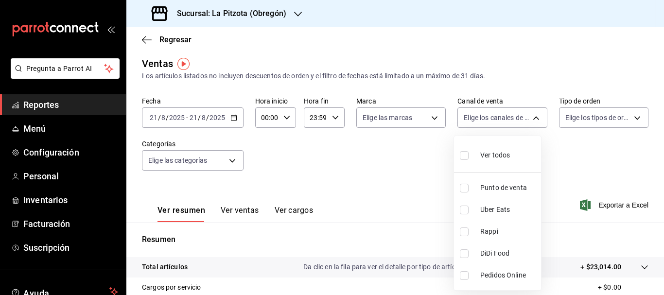
click at [168, 39] on div at bounding box center [332, 147] width 664 height 295
click at [169, 38] on span "Regresar" at bounding box center [175, 39] width 32 height 9
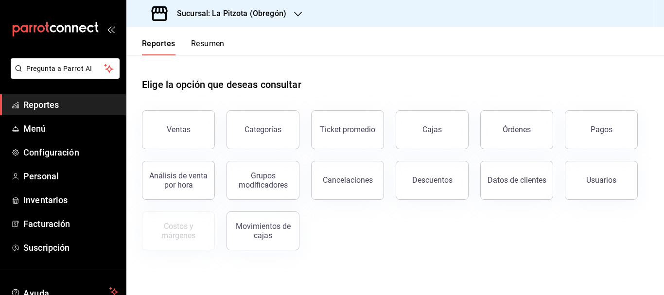
click at [202, 44] on button "Resumen" at bounding box center [208, 47] width 34 height 17
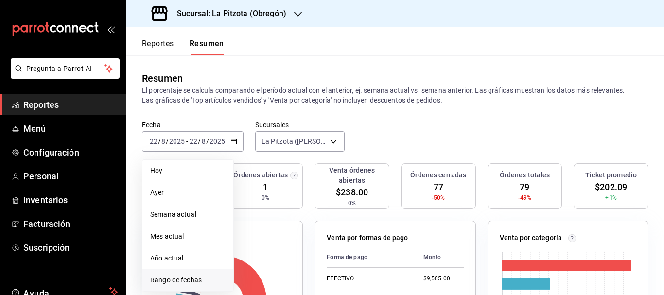
click at [184, 276] on span "Rango de fechas" at bounding box center [187, 280] width 75 height 10
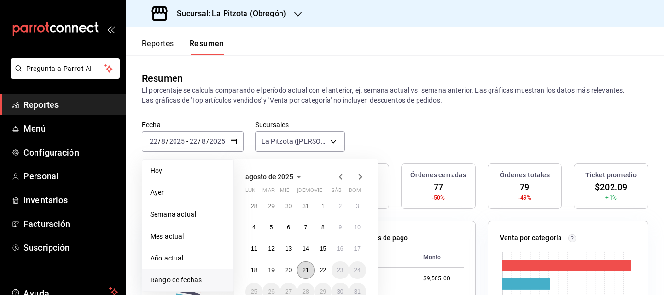
click at [310, 273] on button "21" at bounding box center [305, 271] width 17 height 18
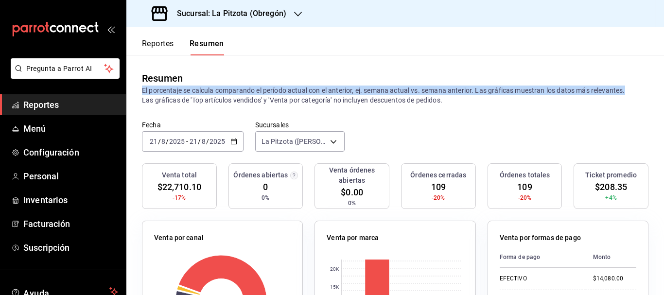
click at [658, 88] on div "Reportes Resumen Resumen El porcentaje se calcula comparando el período actual …" at bounding box center [395, 161] width 538 height 268
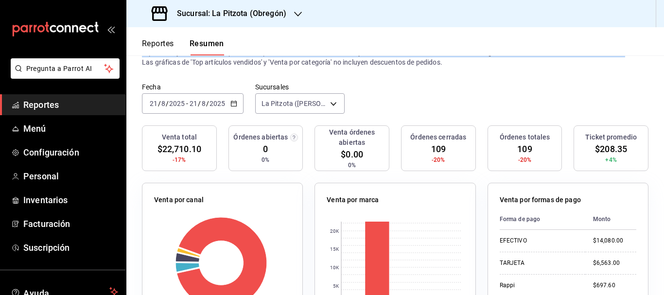
scroll to position [49, 0]
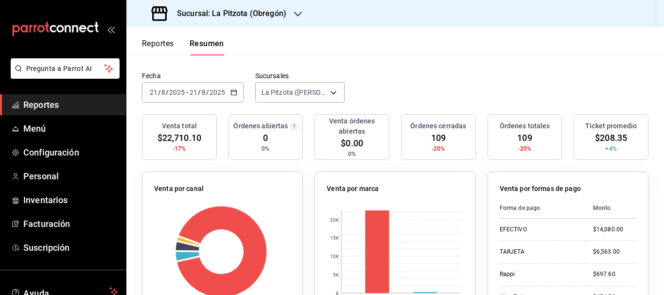
click at [158, 43] on button "Reportes" at bounding box center [158, 47] width 32 height 17
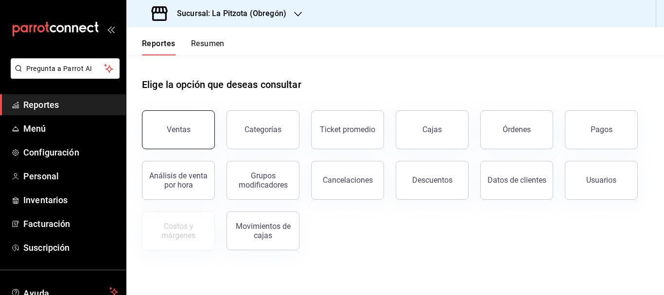
click at [165, 144] on button "Ventas" at bounding box center [178, 129] width 73 height 39
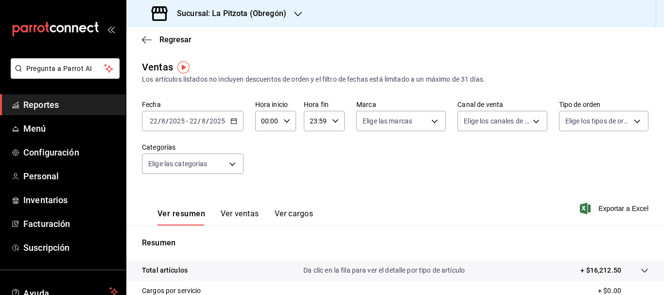
click at [151, 122] on input "22" at bounding box center [153, 121] width 9 height 8
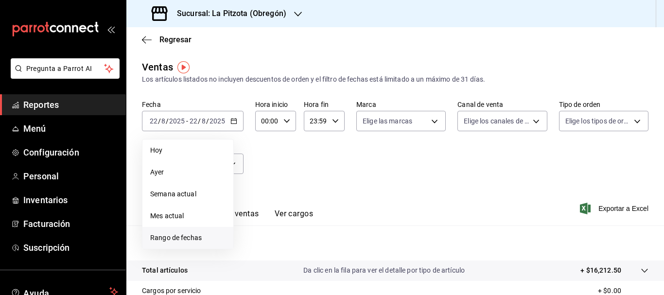
click at [165, 236] on span "Rango de fechas" at bounding box center [187, 238] width 75 height 10
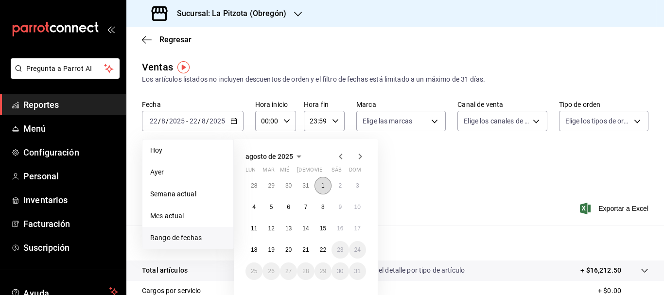
click at [321, 190] on button "1" at bounding box center [323, 186] width 17 height 18
click at [308, 247] on abbr "21" at bounding box center [305, 250] width 6 height 7
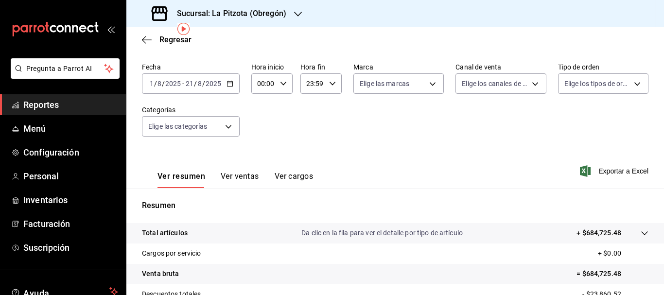
scroll to position [38, 0]
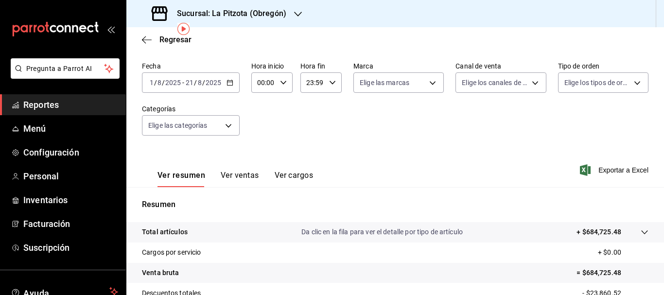
click at [219, 176] on div "Ver resumen Ver ventas Ver cargos" at bounding box center [236, 179] width 156 height 17
click at [230, 176] on button "Ver ventas" at bounding box center [240, 179] width 38 height 17
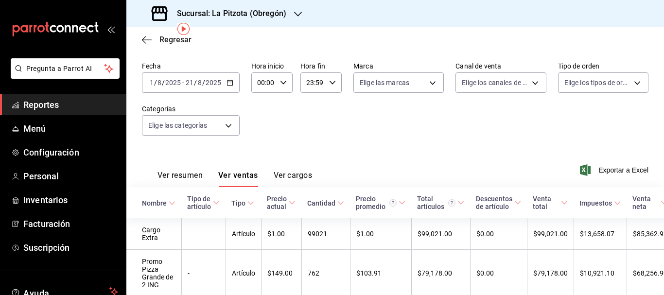
click at [161, 37] on span "Regresar" at bounding box center [175, 39] width 32 height 9
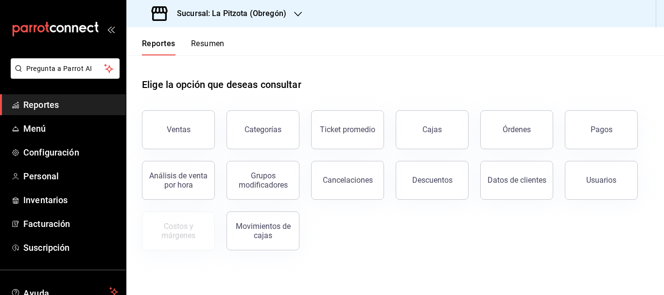
click at [209, 42] on button "Resumen" at bounding box center [208, 47] width 34 height 17
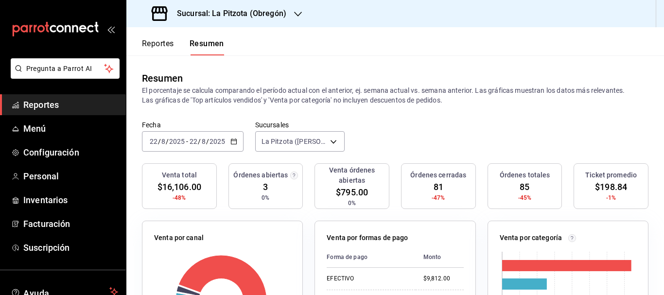
click at [155, 141] on input "22" at bounding box center [153, 142] width 9 height 8
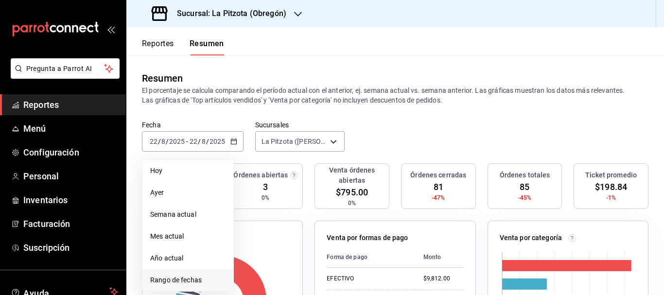
click at [172, 277] on span "Rango de fechas" at bounding box center [187, 280] width 75 height 10
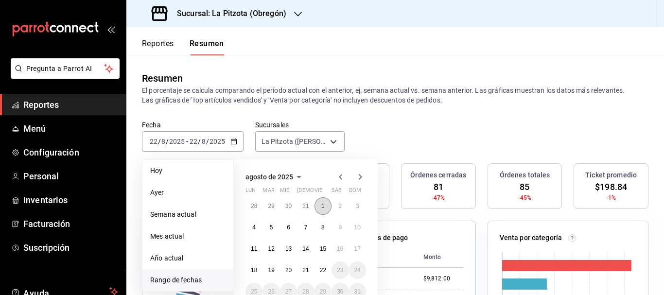
click at [317, 203] on button "1" at bounding box center [323, 206] width 17 height 18
click at [309, 269] on abbr "21" at bounding box center [305, 270] width 6 height 7
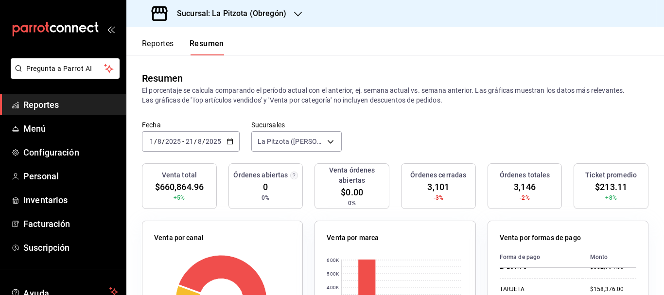
click at [153, 143] on input "1" at bounding box center [151, 142] width 5 height 8
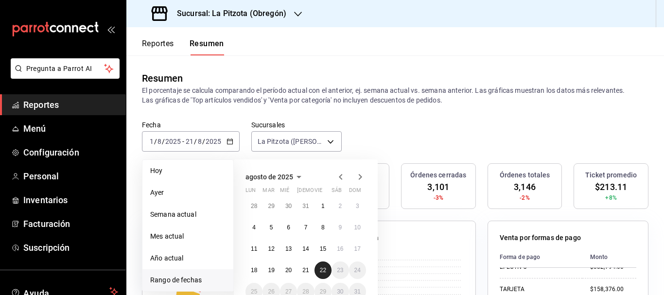
click at [320, 267] on abbr "22" at bounding box center [323, 270] width 6 height 7
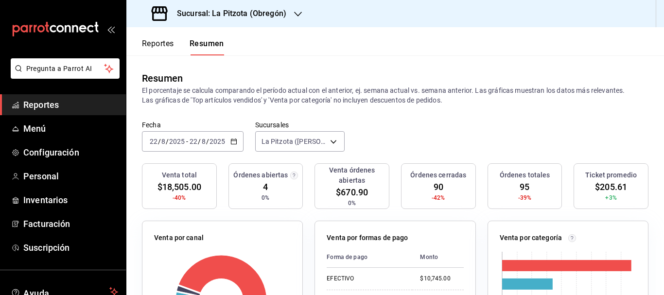
click at [243, 10] on h3 "Sucursal: La Pitzota (Obregón)" at bounding box center [227, 14] width 117 height 12
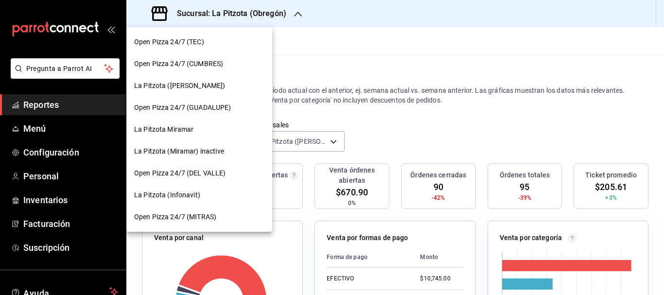
click at [191, 192] on span "La Pitzota (Infonavit)" at bounding box center [167, 195] width 66 height 10
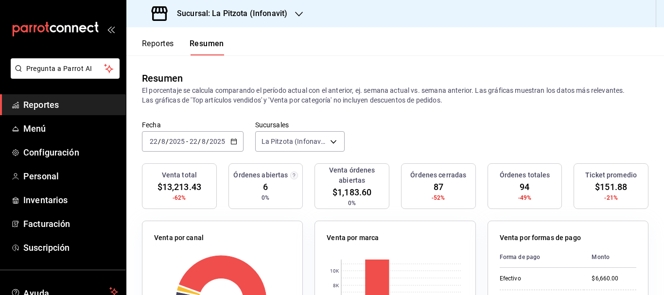
click at [279, 18] on h3 "Sucursal: La Pitzota (Infonavit)" at bounding box center [228, 14] width 118 height 12
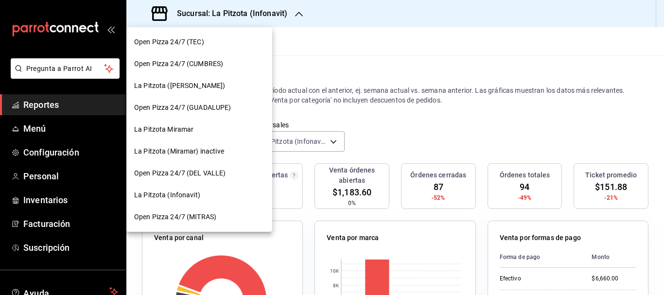
click at [186, 87] on span "La Pitzota ([PERSON_NAME])" at bounding box center [179, 86] width 91 height 10
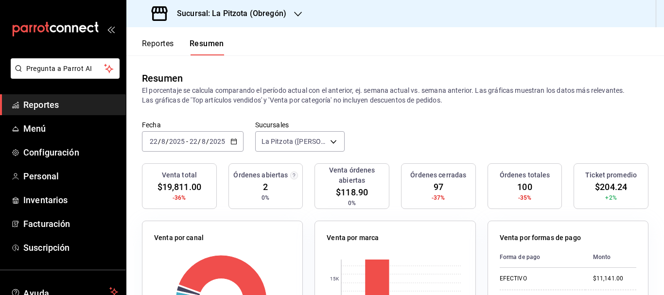
click at [292, 15] on div "Sucursal: La Pitzota (Obregón)" at bounding box center [220, 13] width 172 height 27
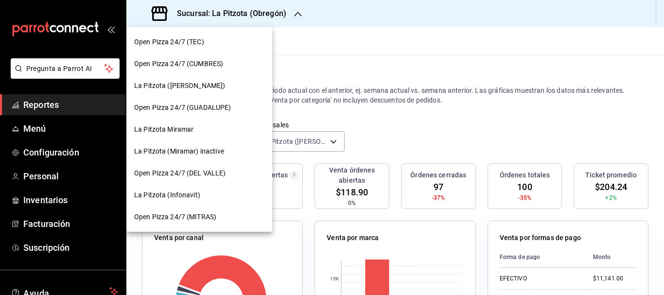
click at [291, 14] on div at bounding box center [332, 147] width 664 height 295
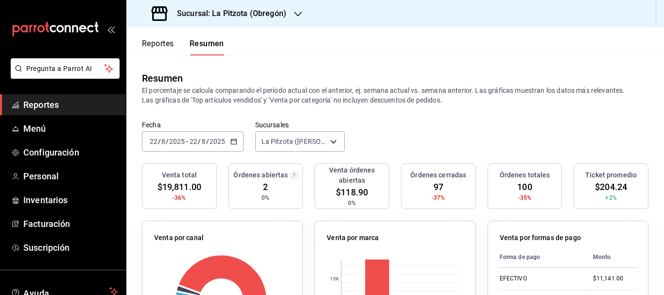
click at [265, 11] on h3 "Sucursal: La Pitzota (Obregón)" at bounding box center [227, 14] width 117 height 12
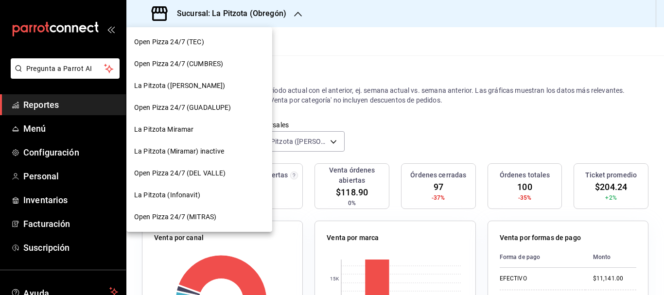
click at [265, 11] on div at bounding box center [332, 147] width 664 height 295
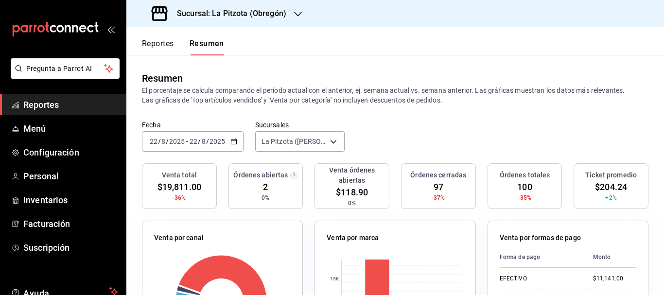
click at [265, 11] on h3 "Sucursal: La Pitzota (Obregón)" at bounding box center [227, 14] width 117 height 12
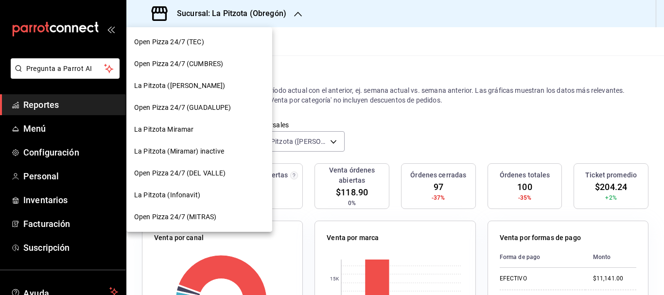
click at [298, 17] on div at bounding box center [332, 147] width 664 height 295
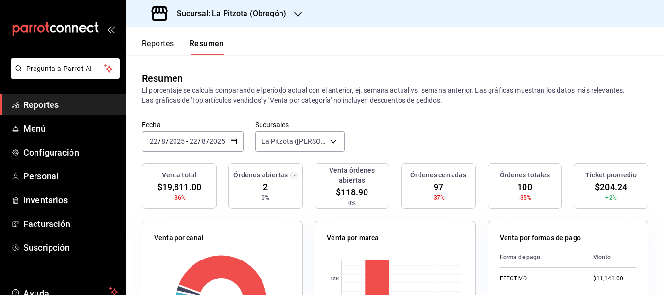
click at [298, 17] on icon "button" at bounding box center [298, 14] width 8 height 8
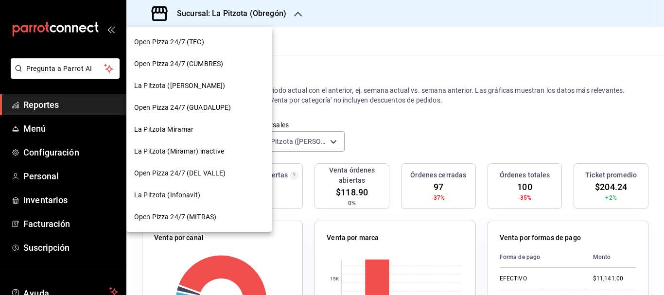
click at [288, 9] on div at bounding box center [332, 147] width 664 height 295
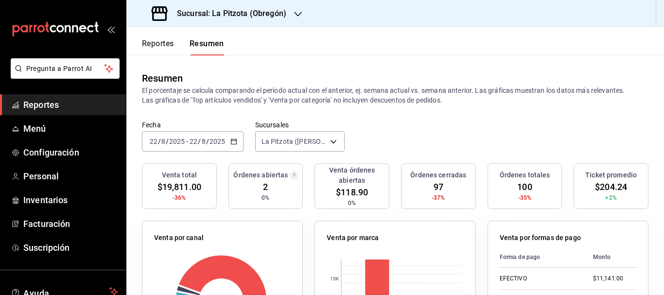
click at [249, 11] on h3 "Sucursal: La Pitzota (Obregón)" at bounding box center [227, 14] width 117 height 12
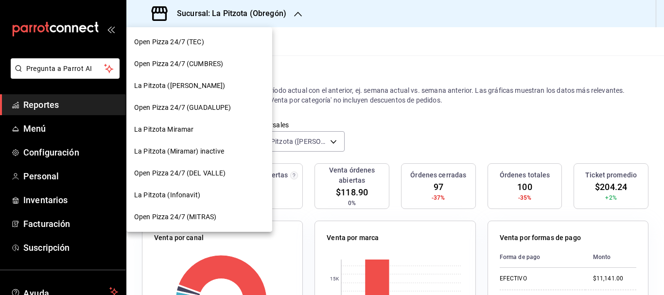
click at [194, 192] on span "La Pitzota (Infonavit)" at bounding box center [167, 195] width 66 height 10
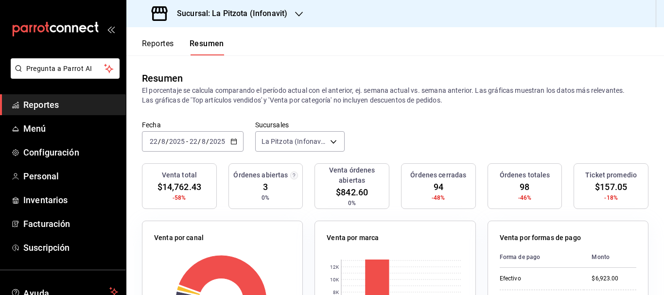
click at [287, 12] on div "Sucursal: La Pitzota (Infonavit)" at bounding box center [220, 13] width 173 height 27
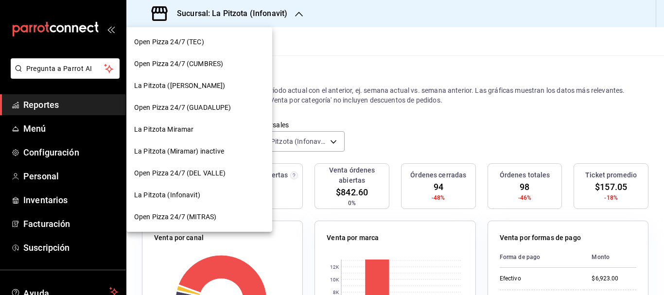
click at [187, 138] on div "La Pitzota Miramar" at bounding box center [199, 130] width 146 height 22
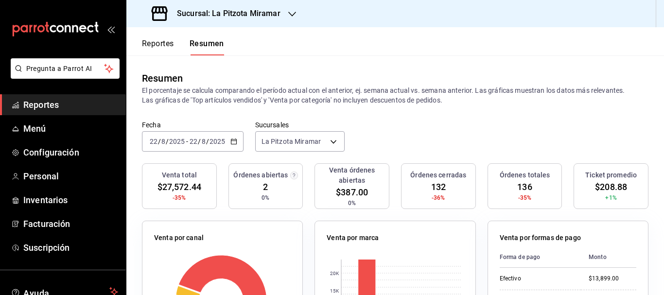
click at [268, 16] on h3 "Sucursal: La Pitzota Miramar" at bounding box center [224, 14] width 111 height 12
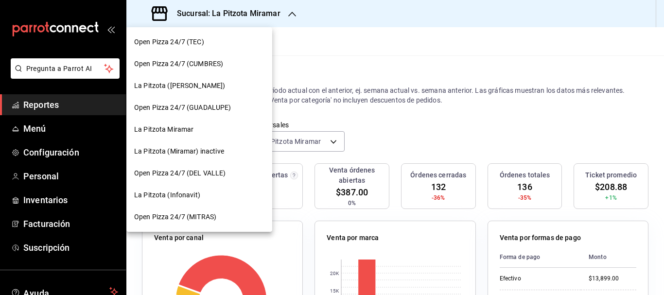
click at [177, 91] on div "La Pitzota ([PERSON_NAME])" at bounding box center [199, 86] width 146 height 22
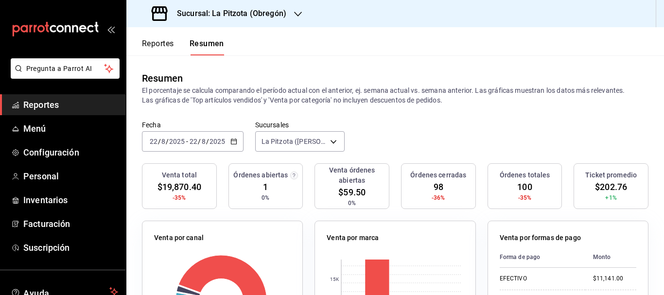
click at [261, 10] on h3 "Sucursal: La Pitzota (Obregón)" at bounding box center [227, 14] width 117 height 12
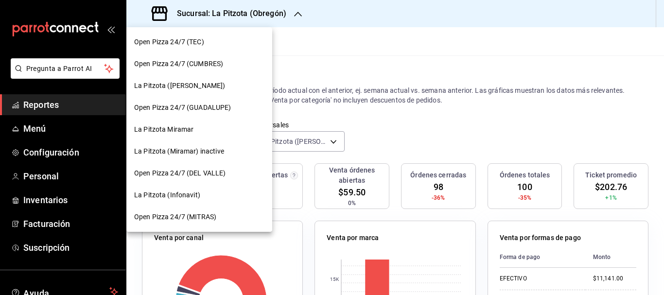
click at [197, 197] on span "La Pitzota (Infonavit)" at bounding box center [167, 195] width 66 height 10
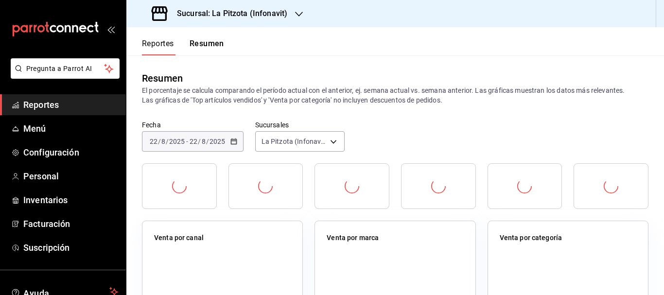
click at [209, 11] on h3 "Sucursal: La Pitzota (Infonavit)" at bounding box center [228, 14] width 118 height 12
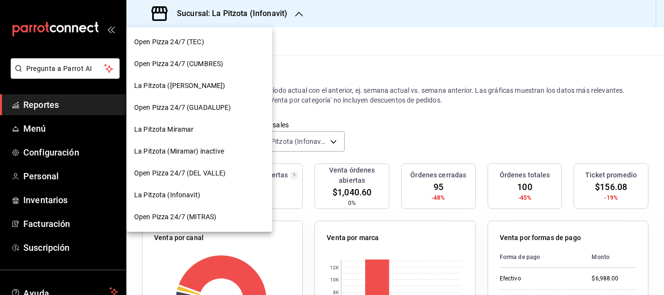
click at [365, 87] on div at bounding box center [332, 147] width 664 height 295
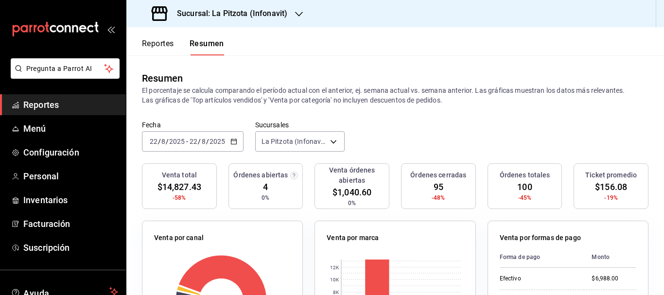
click at [151, 141] on input "22" at bounding box center [153, 142] width 9 height 8
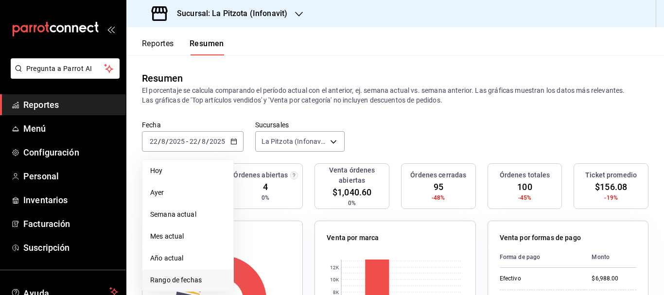
click at [184, 275] on span "Rango de fechas" at bounding box center [187, 280] width 75 height 10
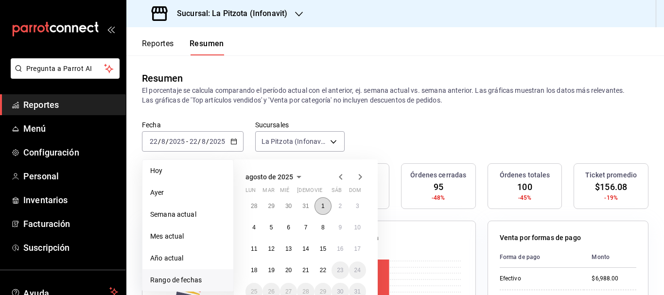
click at [320, 206] on button "1" at bounding box center [323, 206] width 17 height 18
click at [308, 269] on abbr "21" at bounding box center [305, 270] width 6 height 7
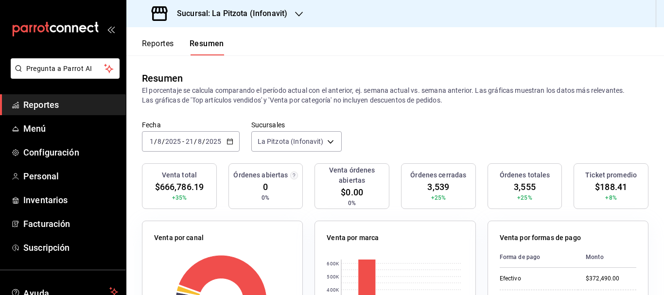
click at [154, 135] on div "[DATE] [DATE] - [DATE] [DATE]" at bounding box center [191, 141] width 98 height 20
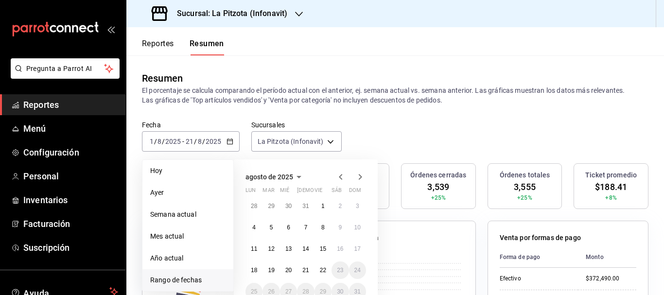
click at [236, 15] on h3 "Sucursal: La Pitzota (Infonavit)" at bounding box center [228, 14] width 118 height 12
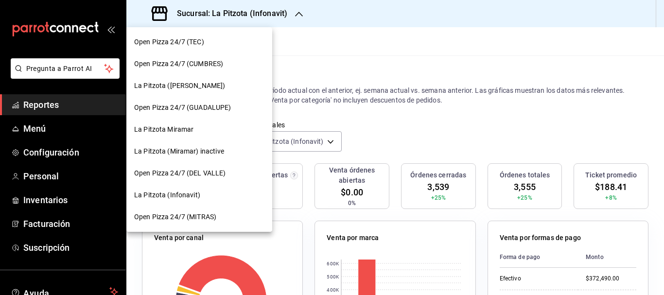
click at [184, 82] on span "La Pitzota ([PERSON_NAME])" at bounding box center [179, 86] width 91 height 10
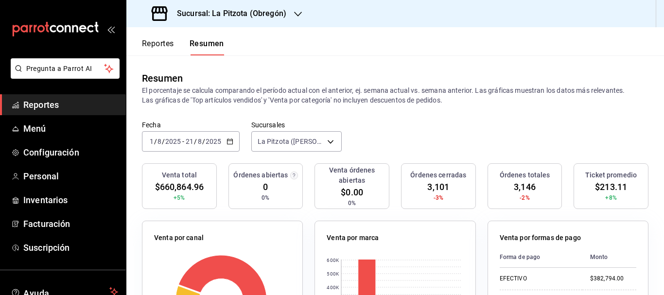
click at [149, 39] on button "Reportes" at bounding box center [158, 47] width 32 height 17
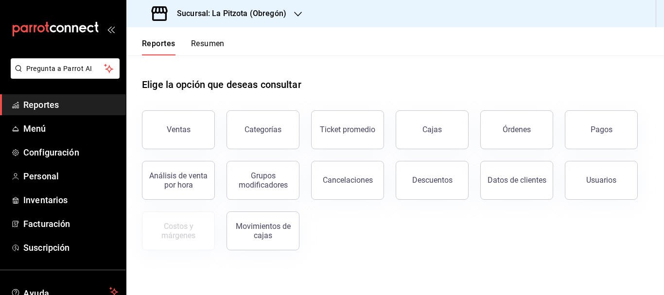
click at [283, 11] on h3 "Sucursal: La Pitzota (Obregón)" at bounding box center [227, 14] width 117 height 12
